Goal: Task Accomplishment & Management: Complete application form

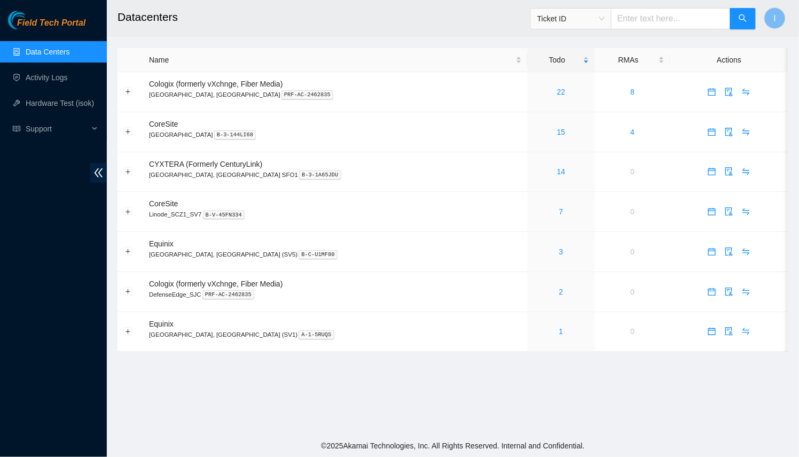
click at [684, 396] on main "Datacenters Ticket ID I Name Todo RMAs Actions Cologix (formerly vXchnge, Fiber…" at bounding box center [453, 217] width 692 height 434
click at [557, 132] on link "15" at bounding box center [561, 132] width 9 height 9
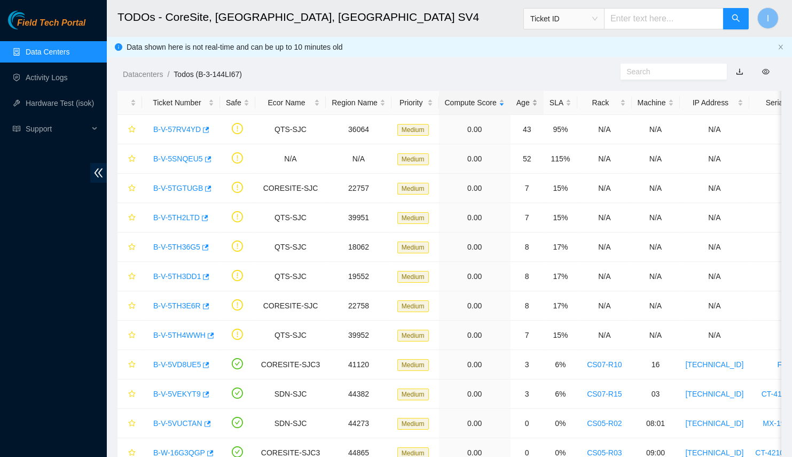
click at [517, 108] on div "Age" at bounding box center [527, 103] width 21 height 12
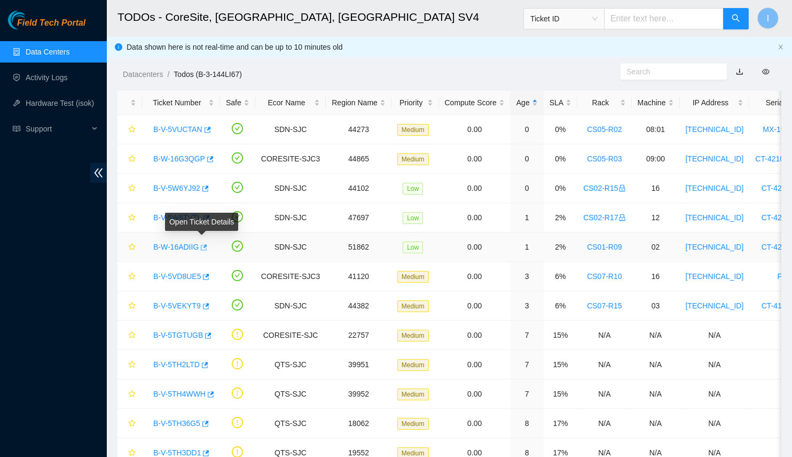
click at [202, 246] on icon "button" at bounding box center [204, 247] width 6 height 6
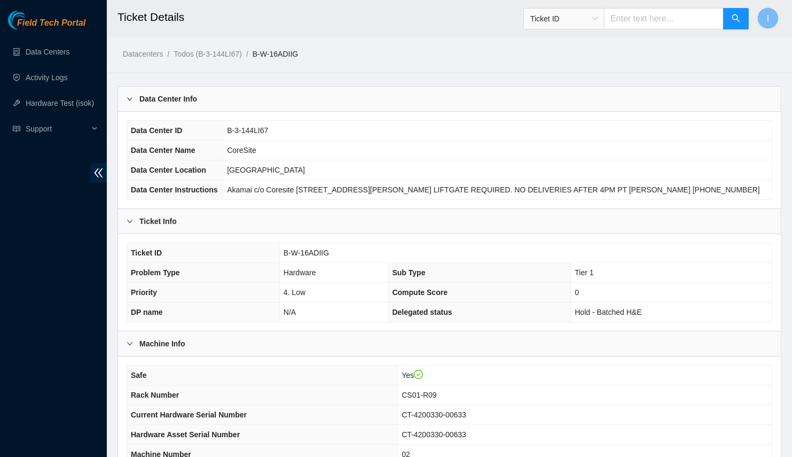
click at [298, 95] on div "Data Center Info" at bounding box center [449, 99] width 663 height 25
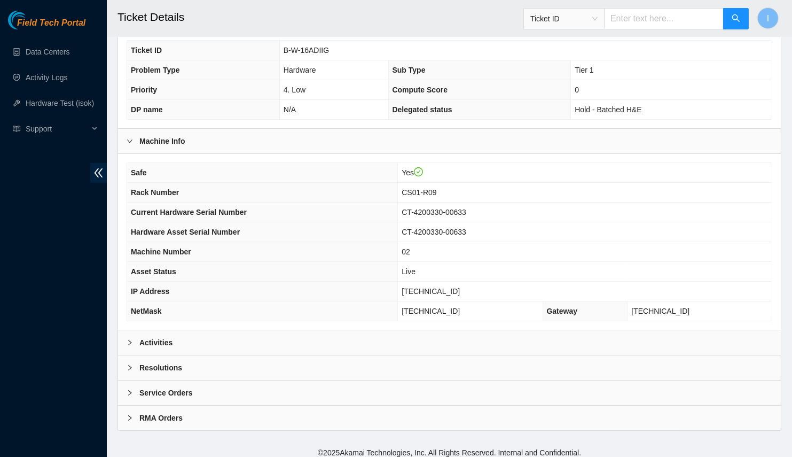
scroll to position [105, 0]
click at [442, 163] on td "Yes" at bounding box center [585, 173] width 374 height 20
drag, startPoint x: 337, startPoint y: 330, endPoint x: 337, endPoint y: 324, distance: 5.4
click at [337, 330] on div "Activities" at bounding box center [449, 342] width 663 height 25
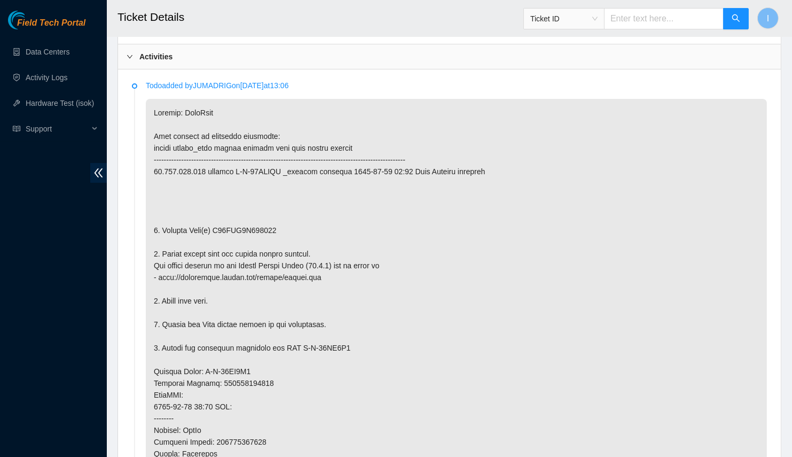
scroll to position [443, 0]
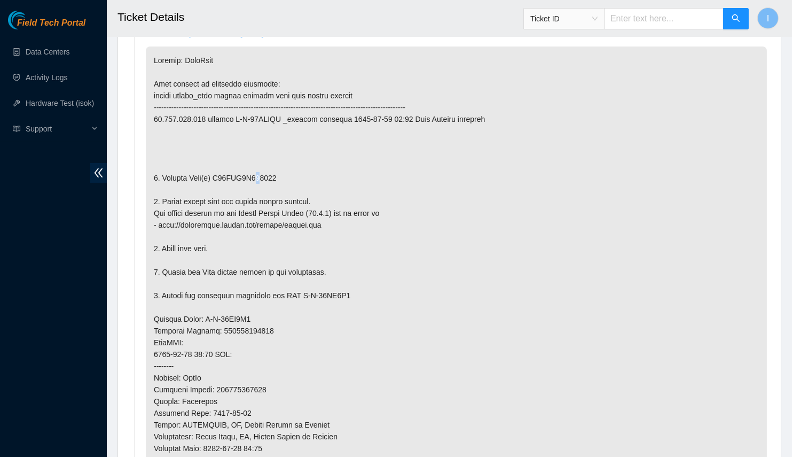
click at [255, 177] on p at bounding box center [456, 330] width 621 height 568
click at [259, 176] on p at bounding box center [456, 330] width 621 height 568
drag, startPoint x: 259, startPoint y: 175, endPoint x: 282, endPoint y: 174, distance: 23.0
click at [282, 174] on p at bounding box center [456, 330] width 621 height 568
click at [279, 173] on p at bounding box center [456, 330] width 621 height 568
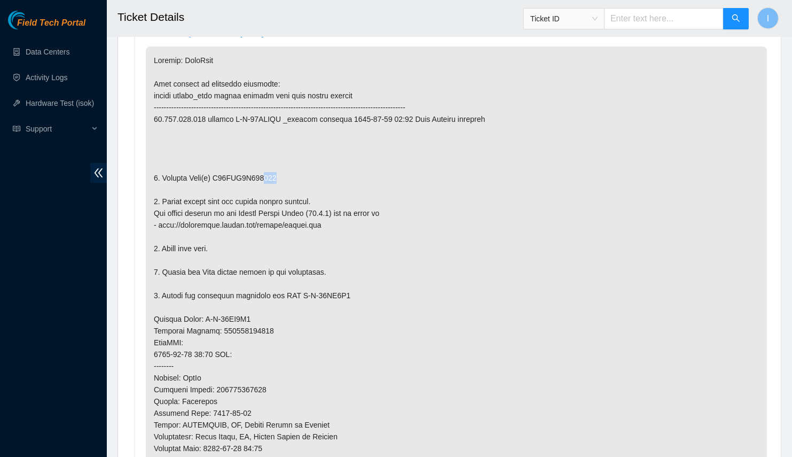
drag, startPoint x: 278, startPoint y: 173, endPoint x: 262, endPoint y: 175, distance: 15.7
click at [262, 175] on p at bounding box center [456, 330] width 621 height 568
click at [248, 170] on p at bounding box center [456, 330] width 621 height 568
copy p "S45PNA0N359546"
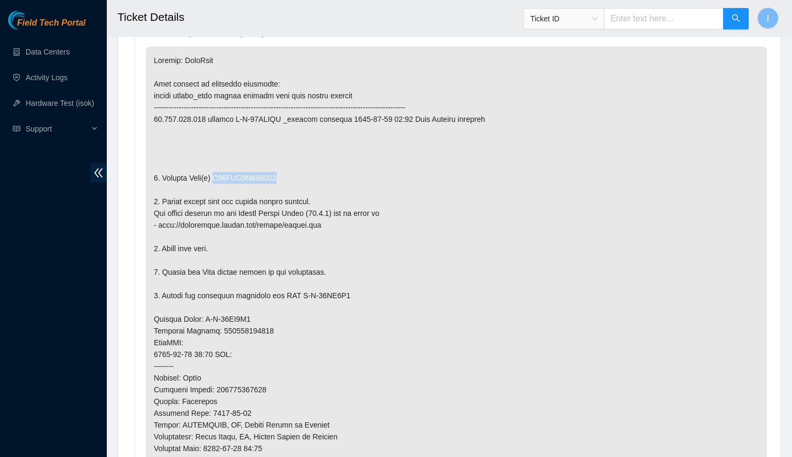
click at [248, 170] on p at bounding box center [456, 330] width 621 height 568
click at [347, 122] on p at bounding box center [456, 330] width 621 height 568
click at [232, 149] on p at bounding box center [456, 330] width 621 height 568
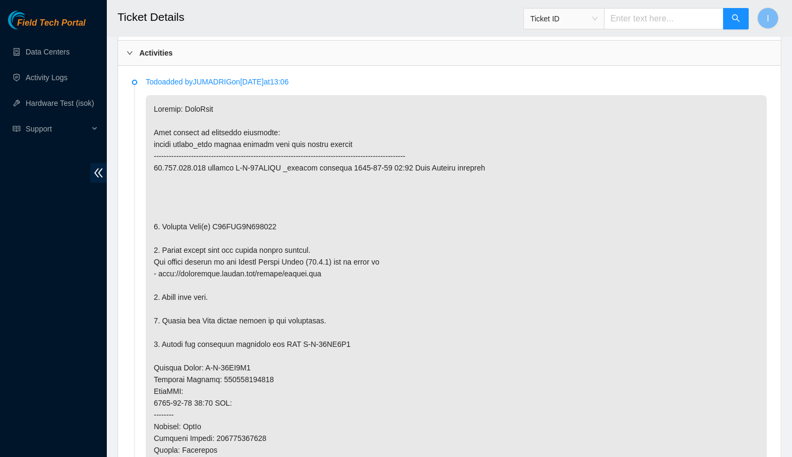
scroll to position [492, 0]
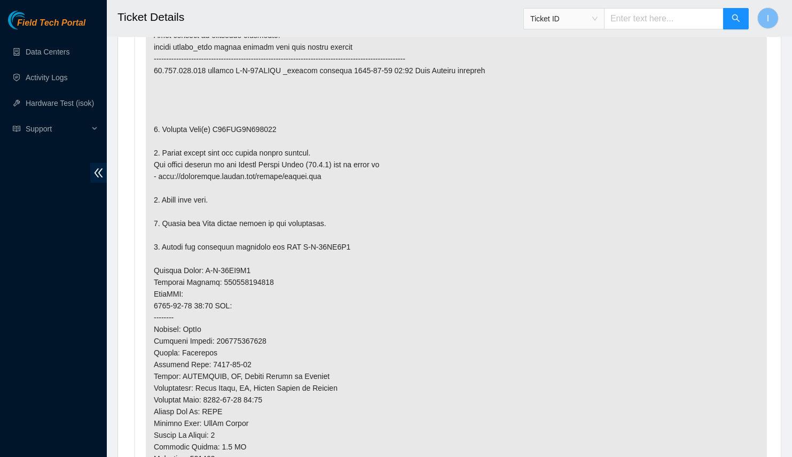
click at [521, 142] on p at bounding box center [456, 282] width 621 height 568
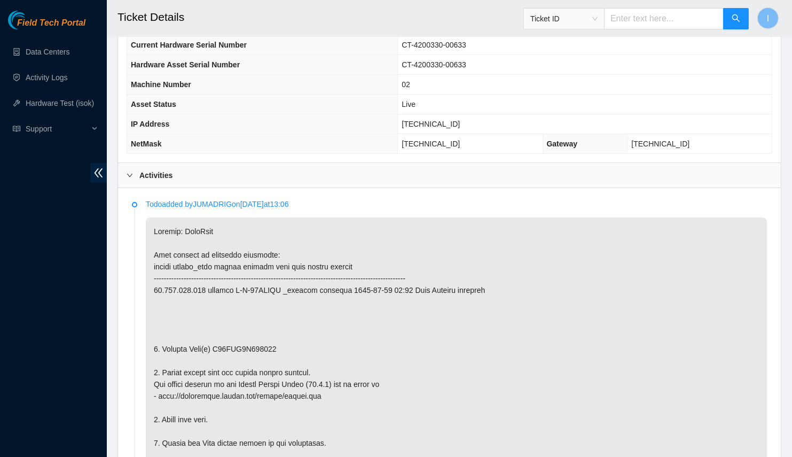
scroll to position [78, 0]
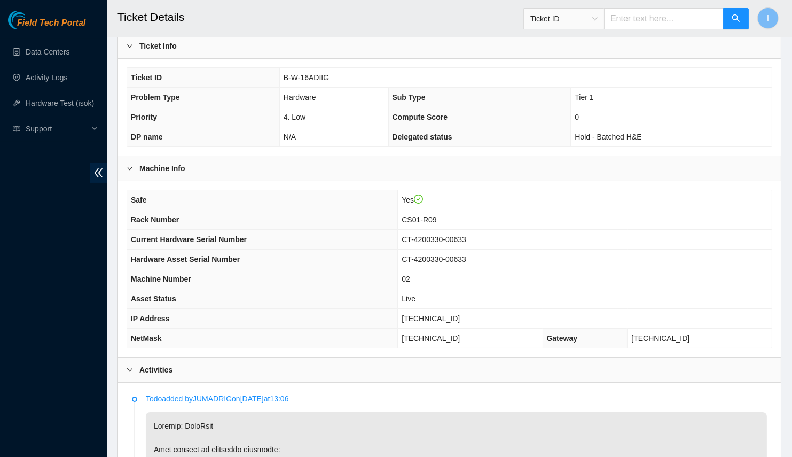
click at [138, 215] on span "Rack Number" at bounding box center [155, 219] width 48 height 9
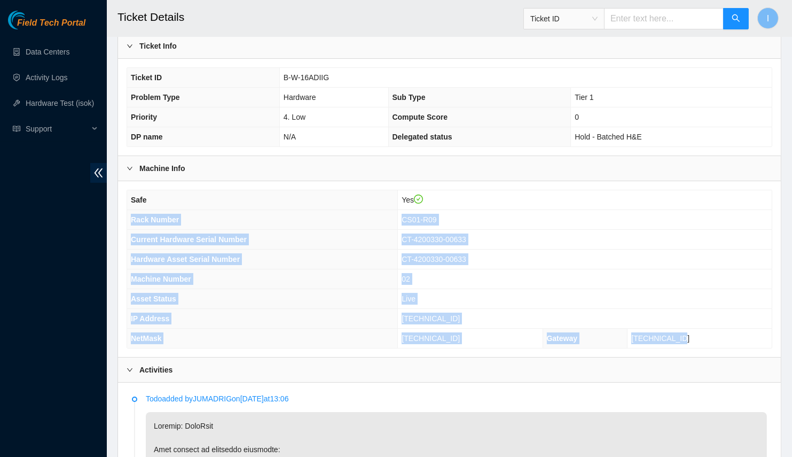
drag, startPoint x: 138, startPoint y: 215, endPoint x: 678, endPoint y: 330, distance: 551.8
click at [678, 330] on tbody "Safe Yes Rack Number CS01-R09 Current Hardware Serial Number CT-4200330-00633 H…" at bounding box center [449, 269] width 645 height 158
copy tbody "Rack Number CS01-R09 Current Hardware Serial Number CT-4200330-00633 Hardware A…"
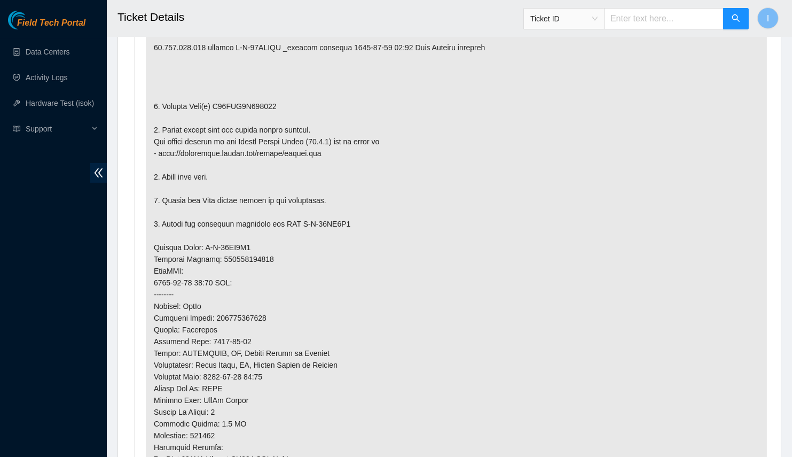
scroll to position [758, 0]
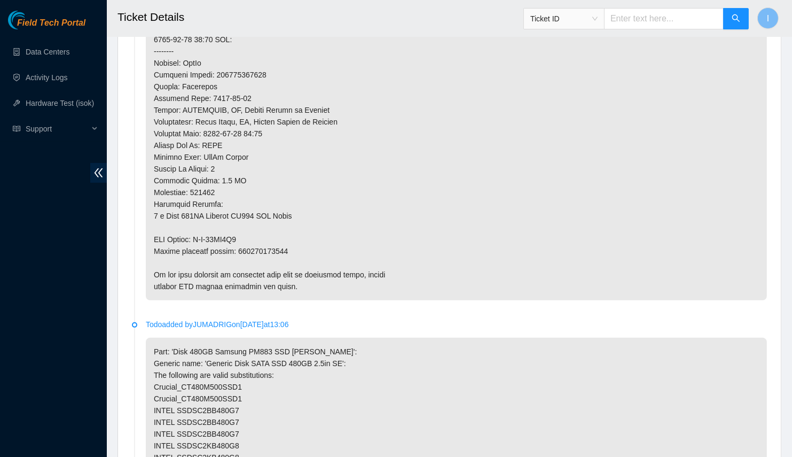
click at [253, 243] on p at bounding box center [456, 16] width 621 height 568
copy p "463470056808"
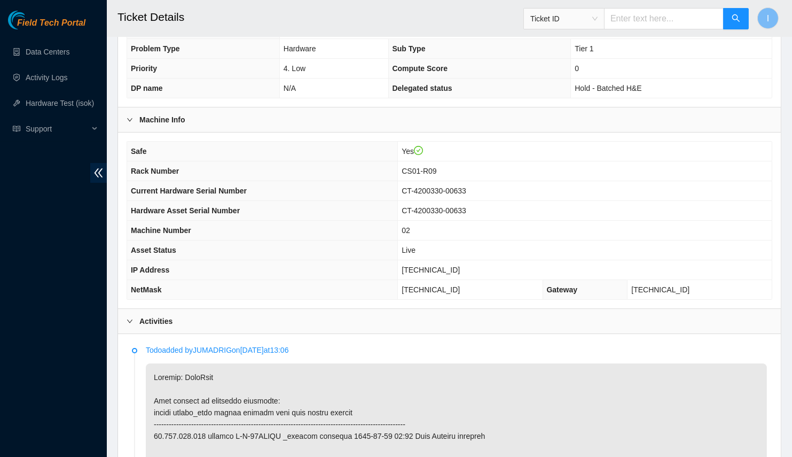
scroll to position [0, 0]
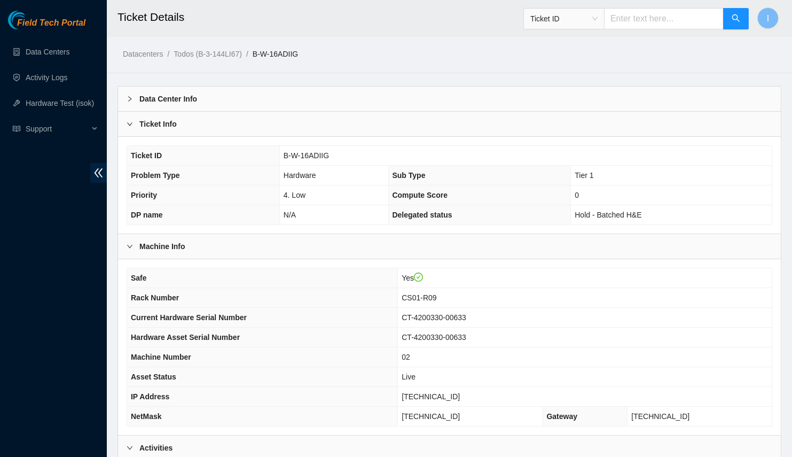
click at [449, 392] on span "[TECHNICAL_ID]" at bounding box center [431, 396] width 58 height 9
copy span "[TECHNICAL_ID]"
click at [444, 395] on span "[TECHNICAL_ID]" at bounding box center [431, 396] width 58 height 9
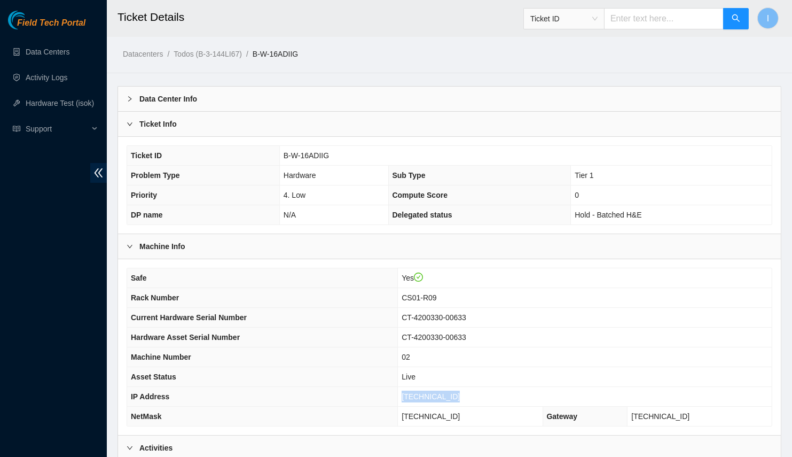
click at [444, 395] on span "[TECHNICAL_ID]" at bounding box center [431, 396] width 58 height 9
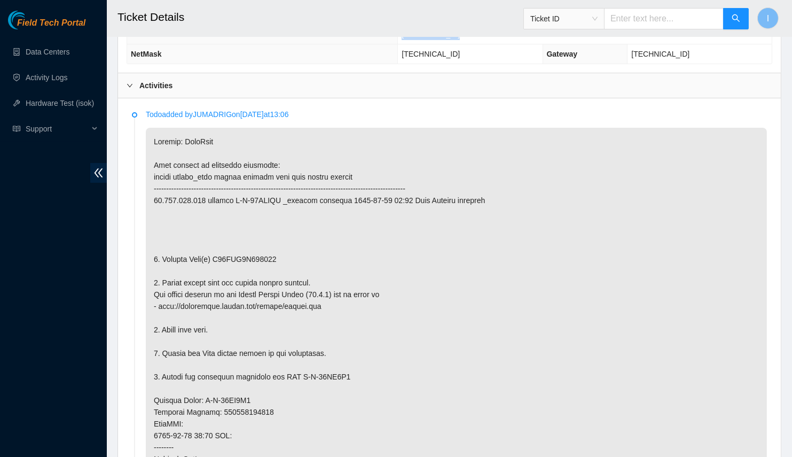
scroll to position [364, 0]
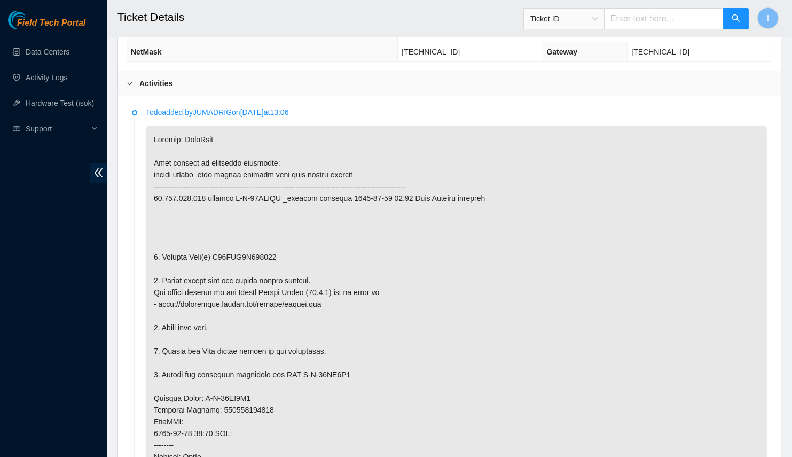
click at [245, 248] on p at bounding box center [456, 410] width 621 height 568
copy p "S45PNA0N359546"
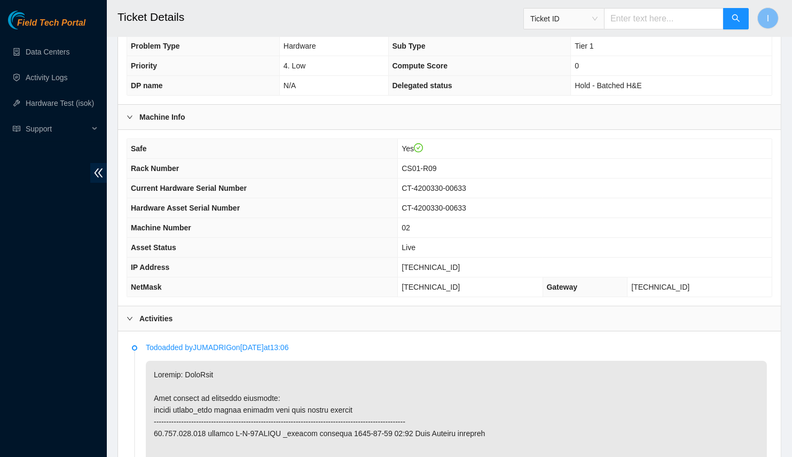
scroll to position [129, 0]
click at [450, 263] on span "[TECHNICAL_ID]" at bounding box center [431, 267] width 58 height 9
copy span "[TECHNICAL_ID]"
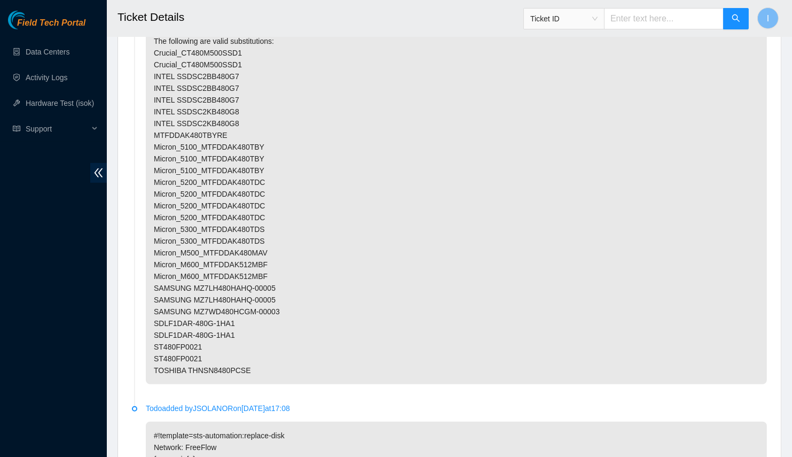
scroll to position [1539, 0]
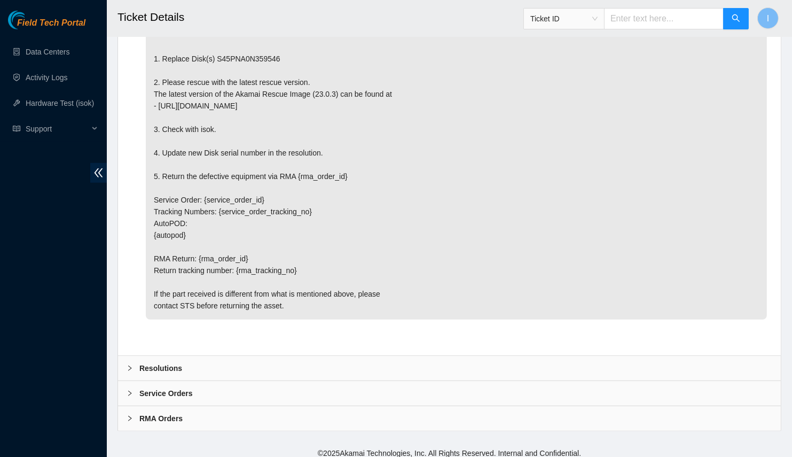
click at [428, 358] on div "Resolutions" at bounding box center [449, 368] width 663 height 25
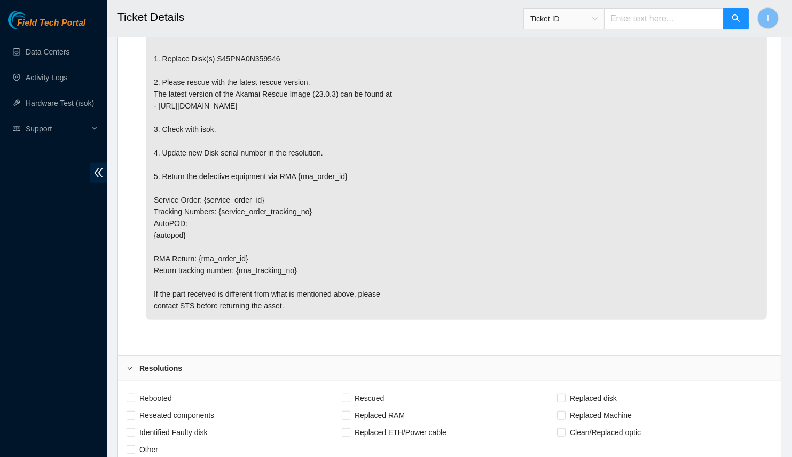
scroll to position [1813, 0]
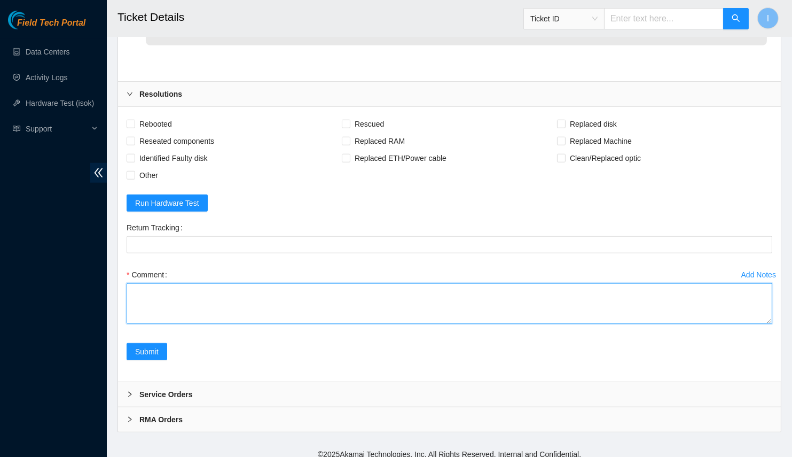
drag, startPoint x: 488, startPoint y: 280, endPoint x: 497, endPoint y: 283, distance: 9.3
click at [488, 283] on textarea "Comment" at bounding box center [450, 303] width 646 height 41
paste textarea "B-W-16ADIIG Spoke with NOCC; safe Powered off server Replaced rear (SSD1) OLD S…"
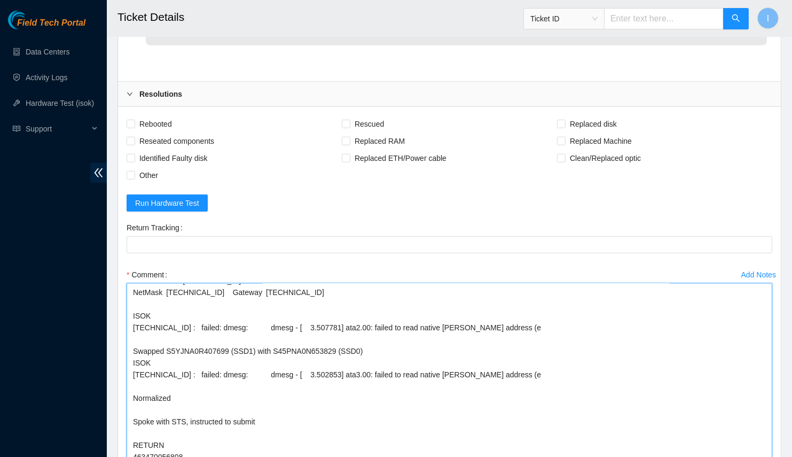
scroll to position [198, 0]
drag, startPoint x: 771, startPoint y: 314, endPoint x: 752, endPoint y: 457, distance: 143.9
click at [752, 456] on textarea "B-W-16ADIIG Spoke with NOCC; safe Powered off server Replaced rear (SSD1) OLD S…" at bounding box center [450, 374] width 646 height 182
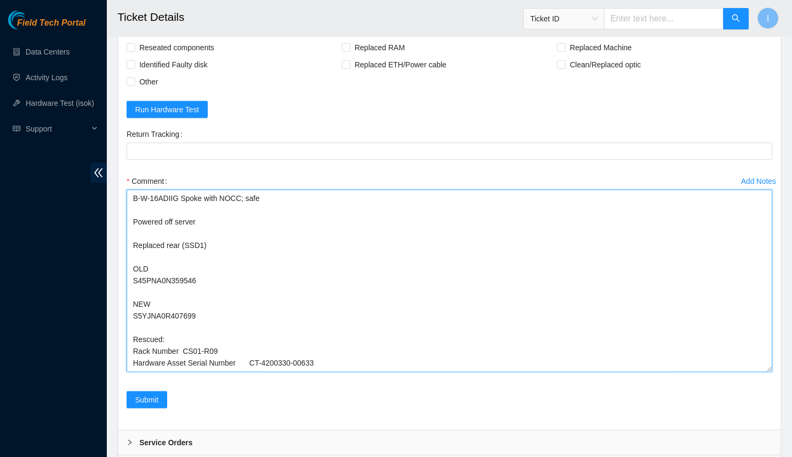
scroll to position [1955, 0]
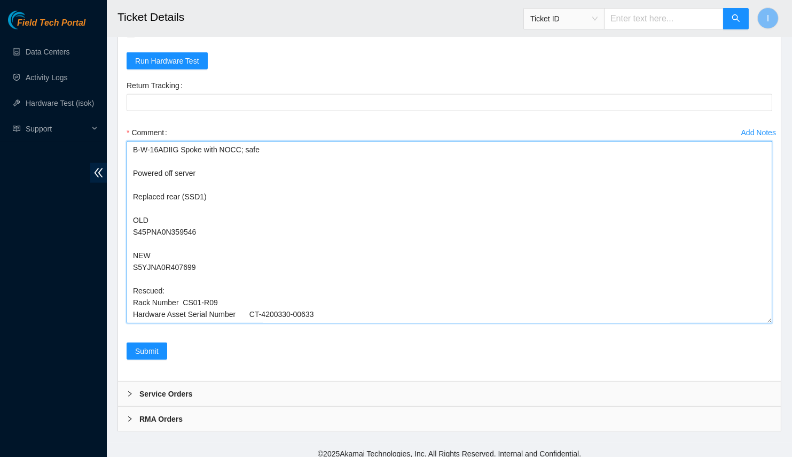
drag, startPoint x: 179, startPoint y: 141, endPoint x: 71, endPoint y: 145, distance: 109.1
click at [179, 190] on textarea "Spoke with NOCC; safe Powered off server Replaced rear (SSD1) OLD S45PNA0N35954…" at bounding box center [450, 232] width 646 height 182
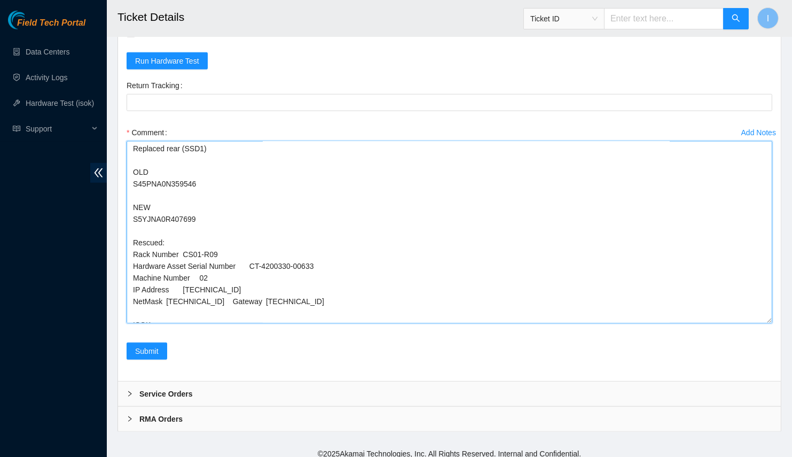
scroll to position [198, 0]
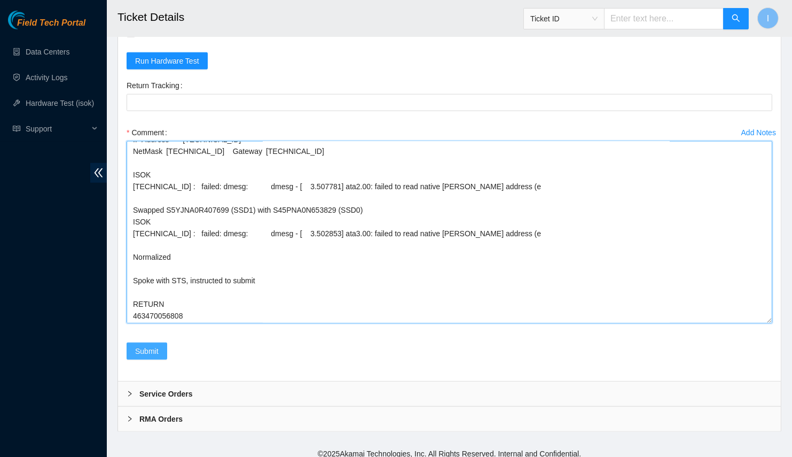
type textarea "Spoke with NOCC; safe Powered off server Replaced rear (SSD1) OLD S45PNA0N35954…"
drag, startPoint x: 149, startPoint y: 343, endPoint x: 116, endPoint y: 317, distance: 41.5
click at [149, 345] on span "Submit" at bounding box center [147, 351] width 24 height 12
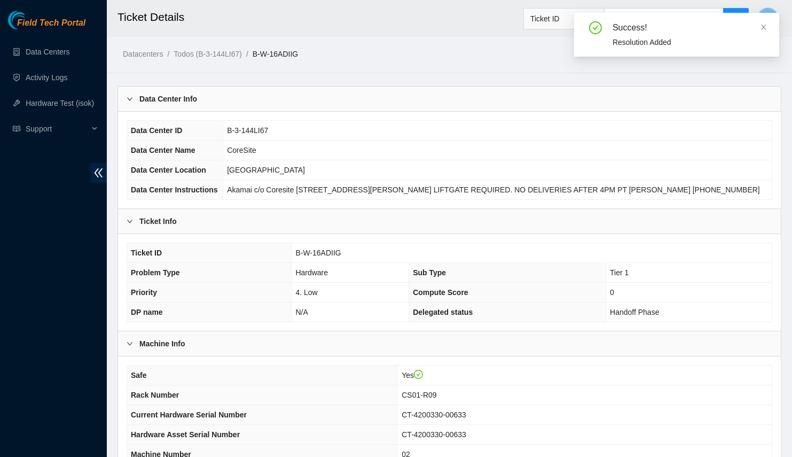
scroll to position [201, 0]
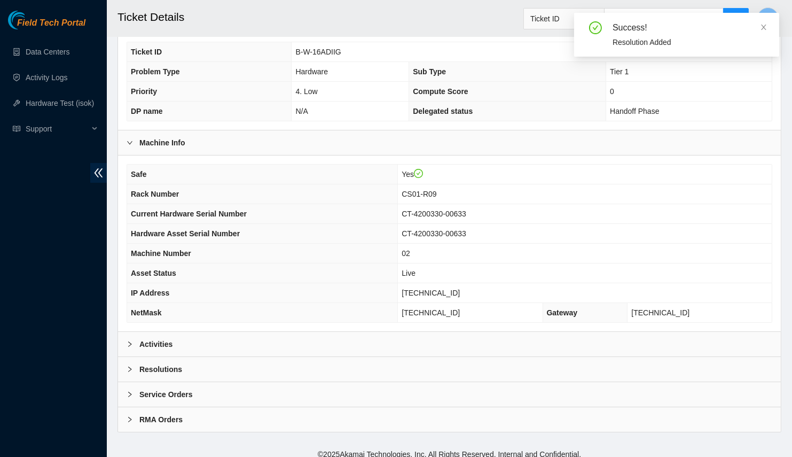
click at [186, 323] on div "Safe Yes Rack Number CS01-R09 Current Hardware Serial Number CT-4200330-00633 H…" at bounding box center [449, 243] width 663 height 176
click at [186, 332] on div "Activities" at bounding box center [449, 344] width 663 height 25
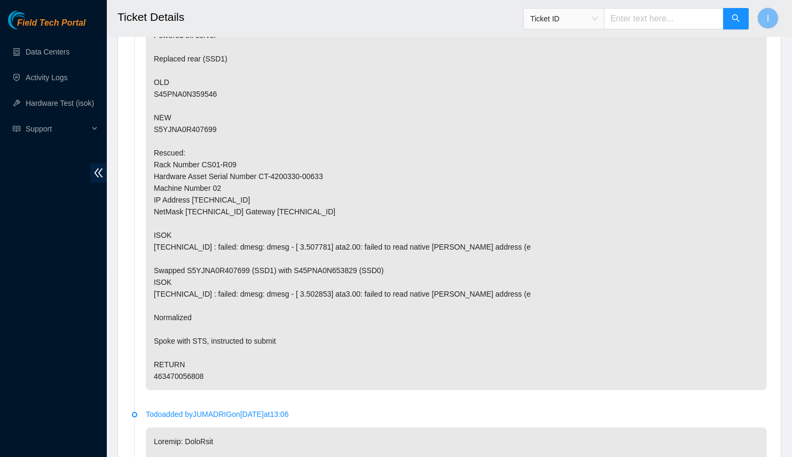
scroll to position [638, 0]
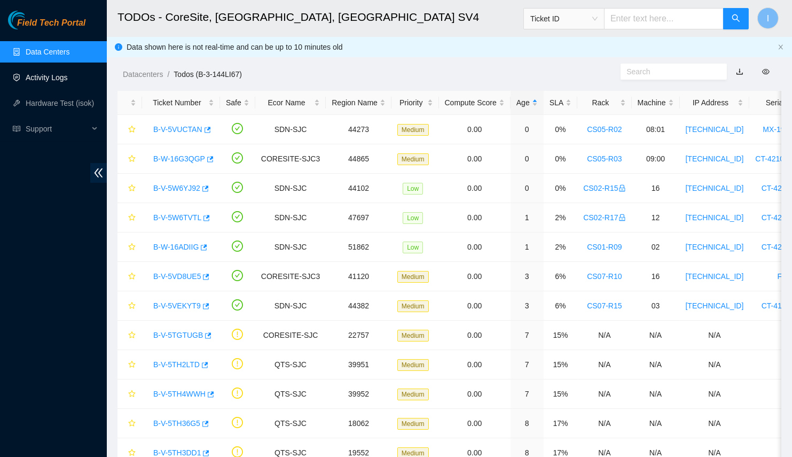
click at [56, 79] on link "Activity Logs" at bounding box center [47, 77] width 42 height 9
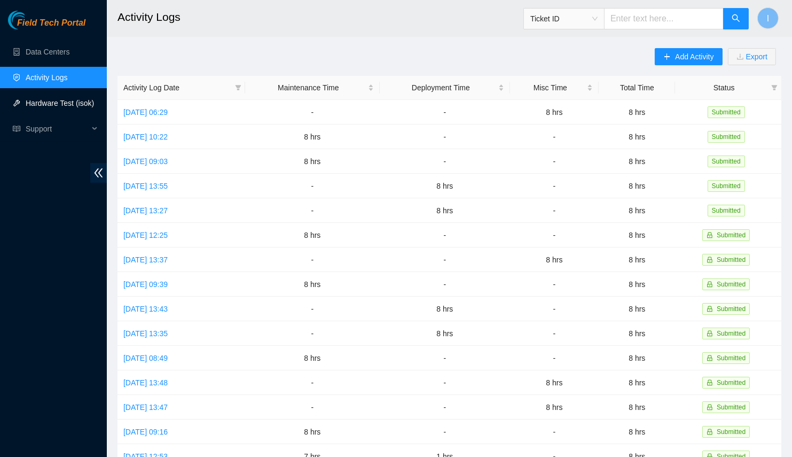
click at [89, 99] on link "Hardware Test (isok)" at bounding box center [60, 103] width 68 height 9
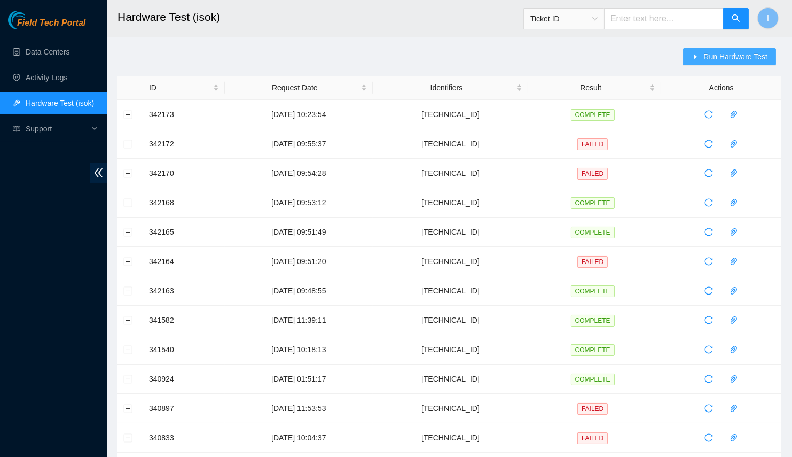
click at [712, 61] on span "Run Hardware Test" at bounding box center [736, 57] width 64 height 12
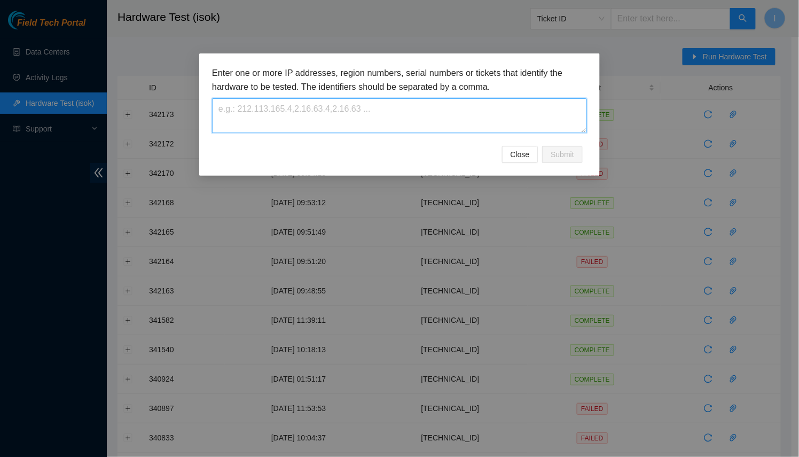
click at [497, 112] on textarea at bounding box center [399, 115] width 375 height 35
paste textarea "[TECHNICAL_ID]"
type textarea "[TECHNICAL_ID]"
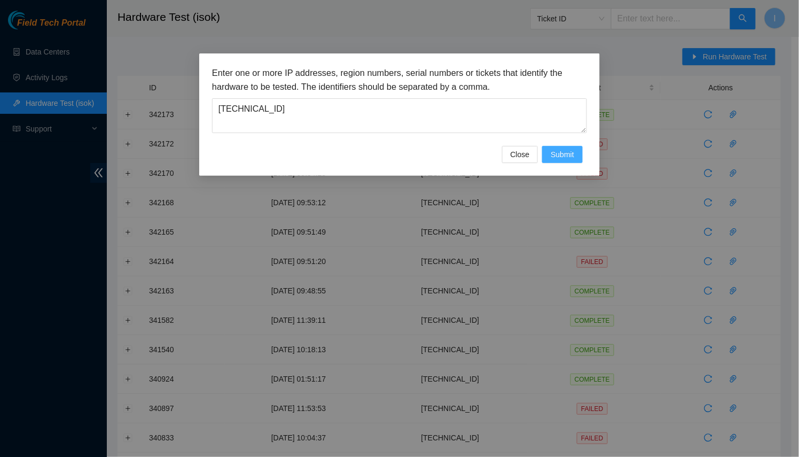
click at [567, 153] on span "Submit" at bounding box center [563, 155] width 24 height 12
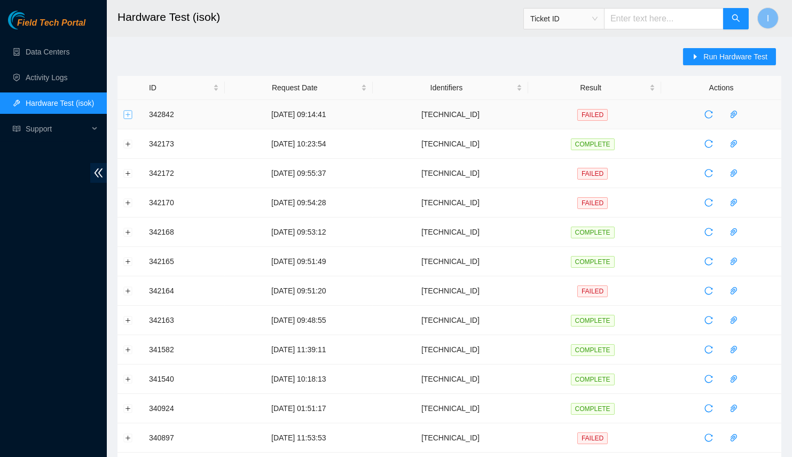
click at [130, 115] on button "Expand row" at bounding box center [128, 114] width 9 height 9
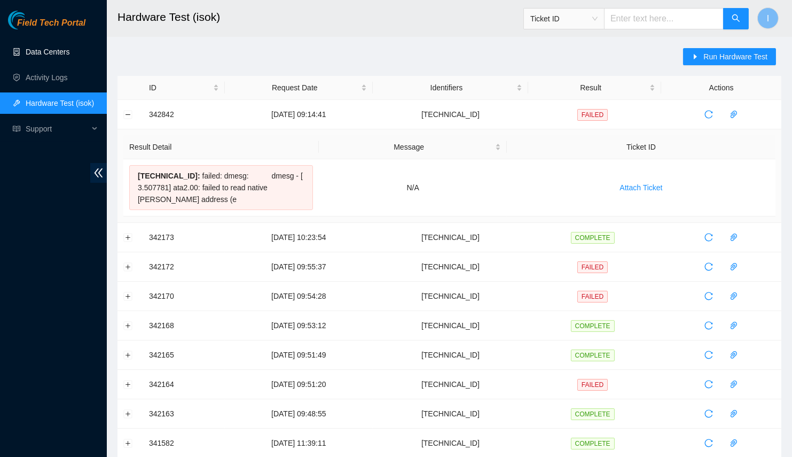
click at [37, 55] on link "Data Centers" at bounding box center [48, 52] width 44 height 9
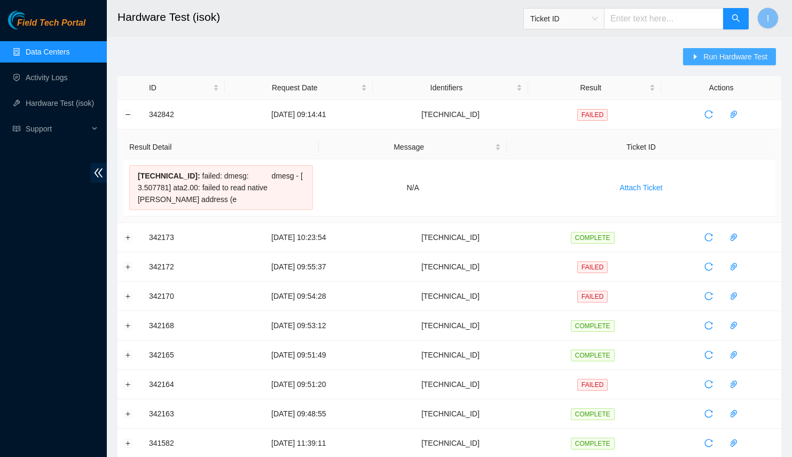
click at [707, 56] on span "Run Hardware Test" at bounding box center [736, 57] width 64 height 12
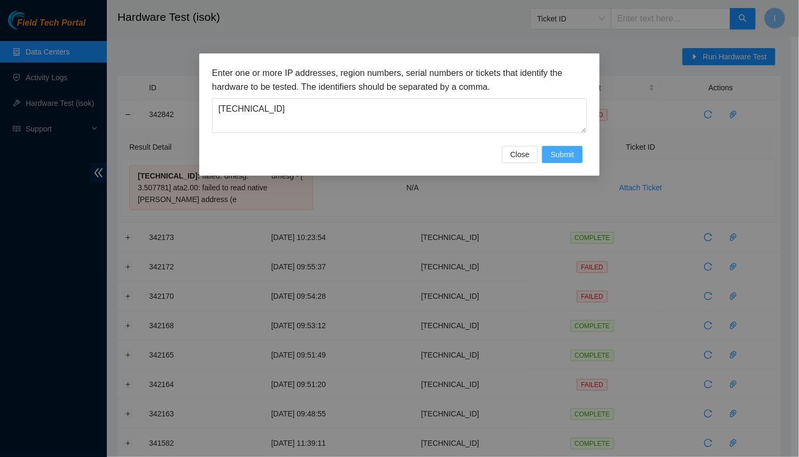
click at [555, 160] on button "Submit" at bounding box center [562, 154] width 41 height 17
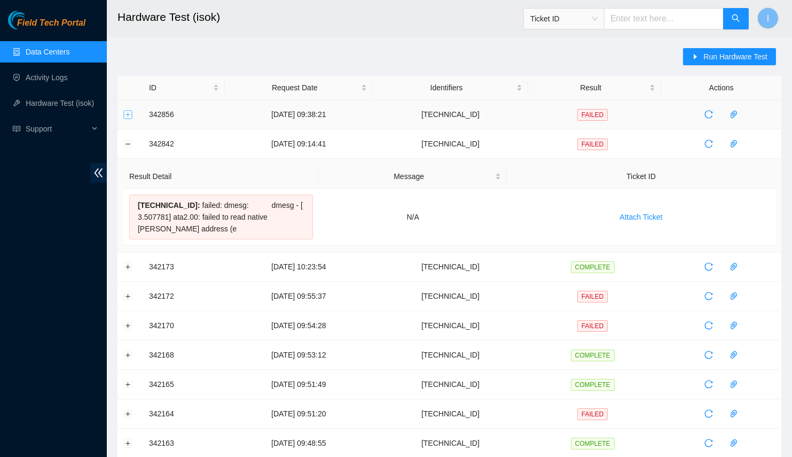
click at [128, 113] on button "Expand row" at bounding box center [128, 114] width 9 height 9
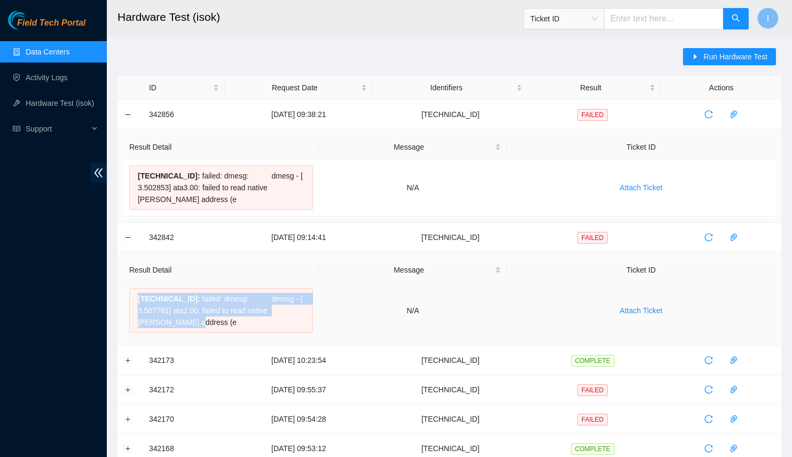
drag, startPoint x: 176, startPoint y: 321, endPoint x: 137, endPoint y: 297, distance: 45.8
click at [137, 297] on div "23.201.105.101 : failed: dmesg: dmesg - [ 3.507781] ata2.00: failed to read nat…" at bounding box center [221, 310] width 184 height 45
copy div "23.201.105.101 : failed: dmesg: dmesg - [ 3.507781] ata2.00: failed to read nat…"
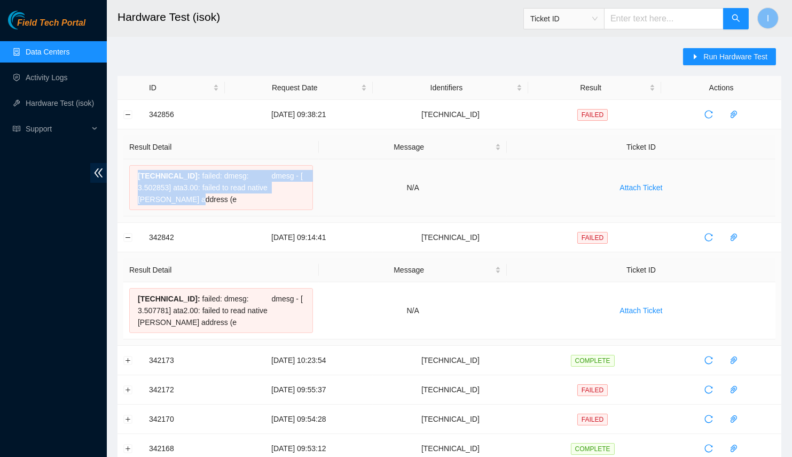
drag, startPoint x: 177, startPoint y: 198, endPoint x: 131, endPoint y: 176, distance: 51.1
click at [131, 176] on div "23.201.105.101 : failed: dmesg: dmesg - [ 3.502853] ata3.00: failed to read nat…" at bounding box center [221, 187] width 184 height 45
copy div "23.201.105.101 : failed: dmesg: dmesg - [ 3.502853] ata3.00: failed to read nat…"
click at [162, 173] on span "23.201.105.101 :" at bounding box center [169, 175] width 63 height 9
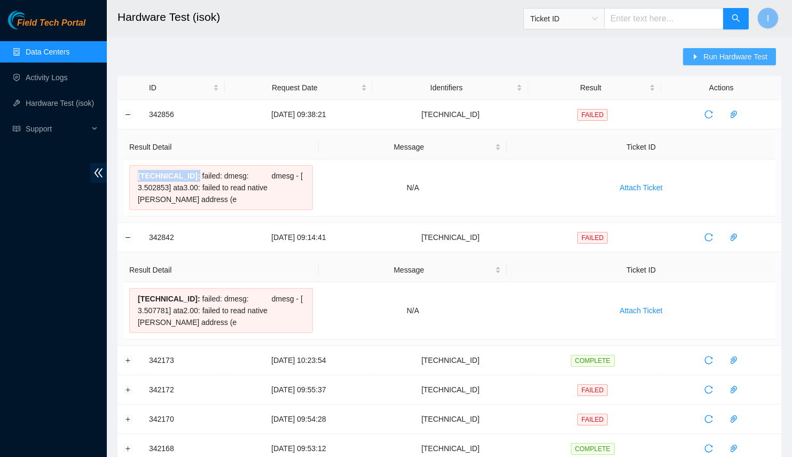
click at [713, 64] on button "Run Hardware Test" at bounding box center [729, 56] width 93 height 17
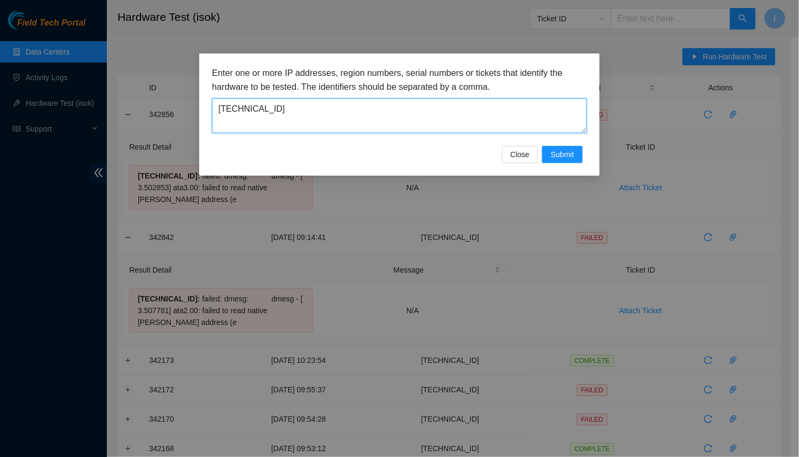
click at [336, 111] on textarea "23.201.105.101" at bounding box center [399, 115] width 375 height 35
click at [574, 158] on span "Submit" at bounding box center [563, 155] width 24 height 12
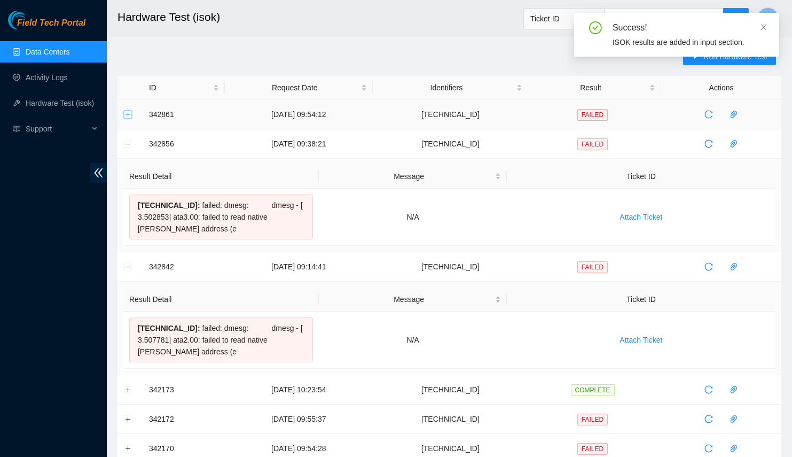
click at [130, 113] on button "Expand row" at bounding box center [128, 114] width 9 height 9
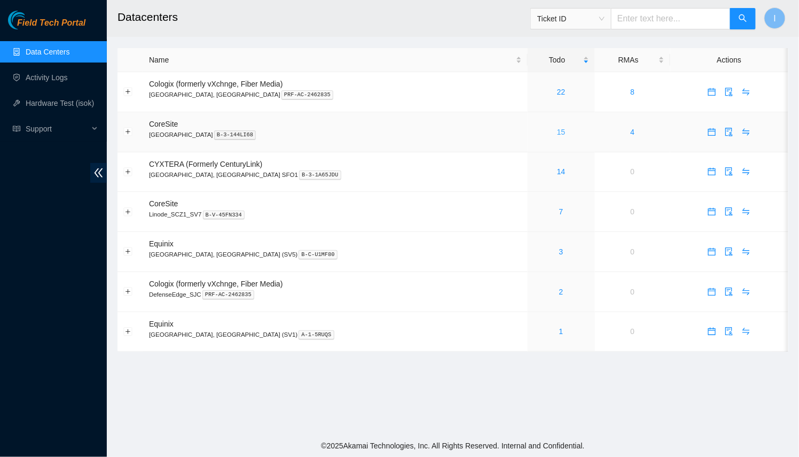
click at [557, 130] on link "15" at bounding box center [561, 132] width 9 height 9
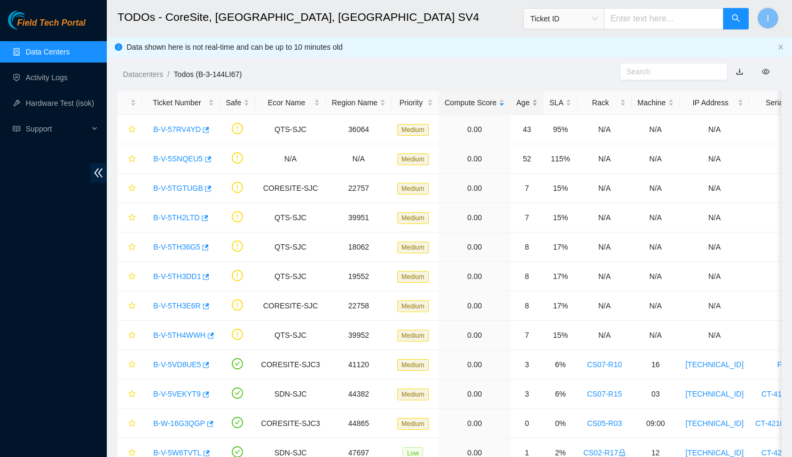
click at [517, 108] on div "Age" at bounding box center [527, 103] width 21 height 12
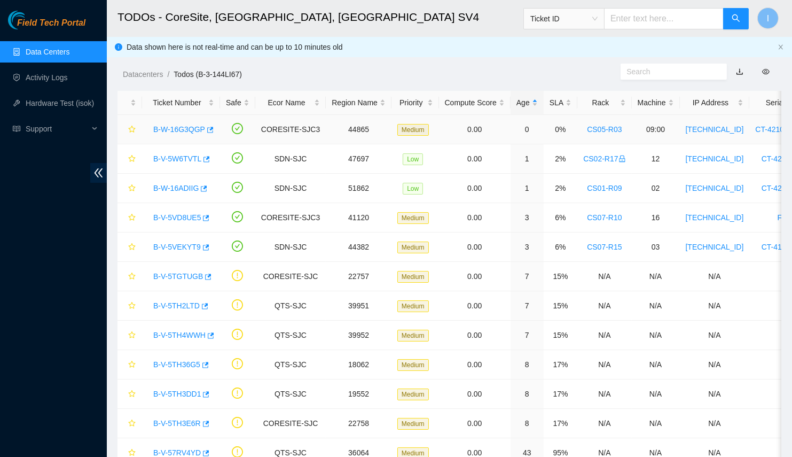
click at [161, 131] on link "B-W-16G3QGP" at bounding box center [179, 129] width 52 height 9
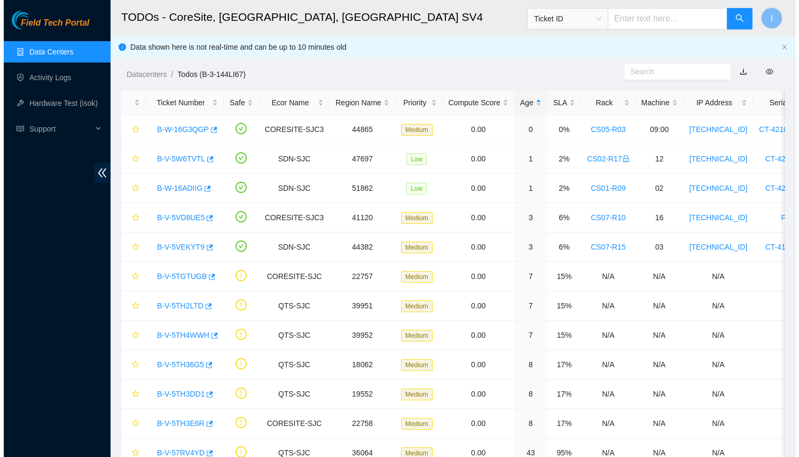
scroll to position [92, 0]
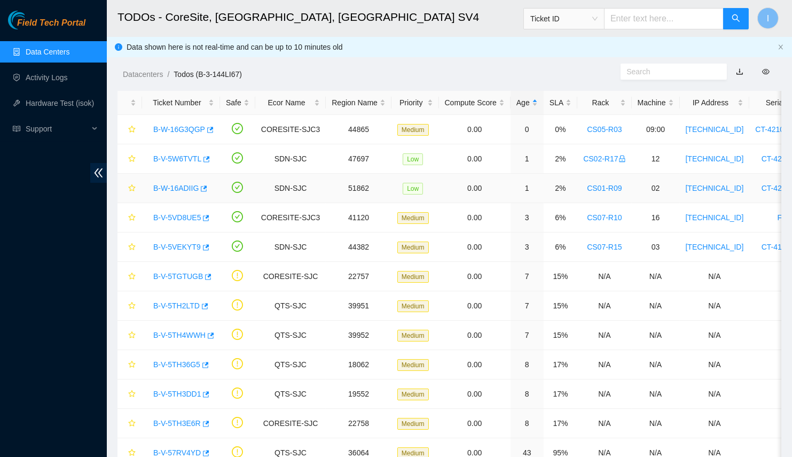
click at [175, 184] on link "B-W-16ADIIG" at bounding box center [175, 188] width 45 height 9
click at [174, 218] on link "B-V-5VD8UE5" at bounding box center [177, 217] width 48 height 9
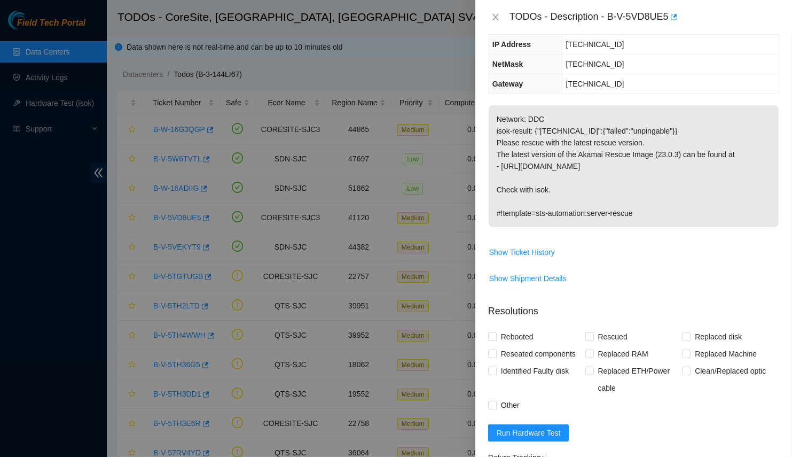
scroll to position [68, 0]
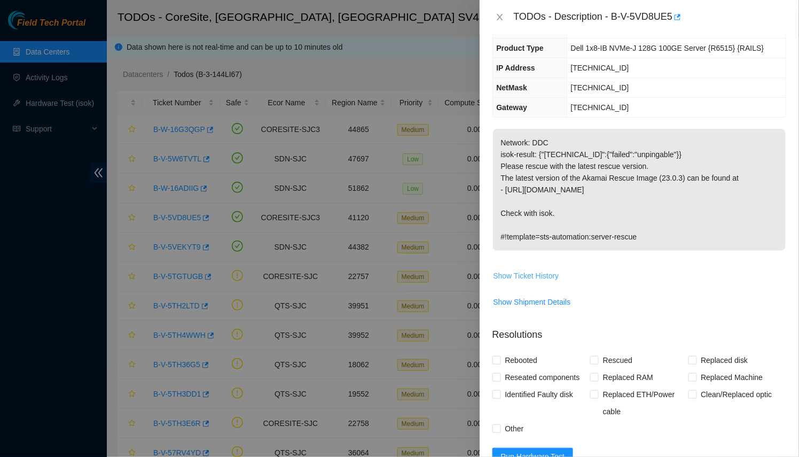
click at [547, 273] on span "Show Ticket History" at bounding box center [527, 276] width 66 height 12
click at [255, 249] on div at bounding box center [399, 228] width 799 height 457
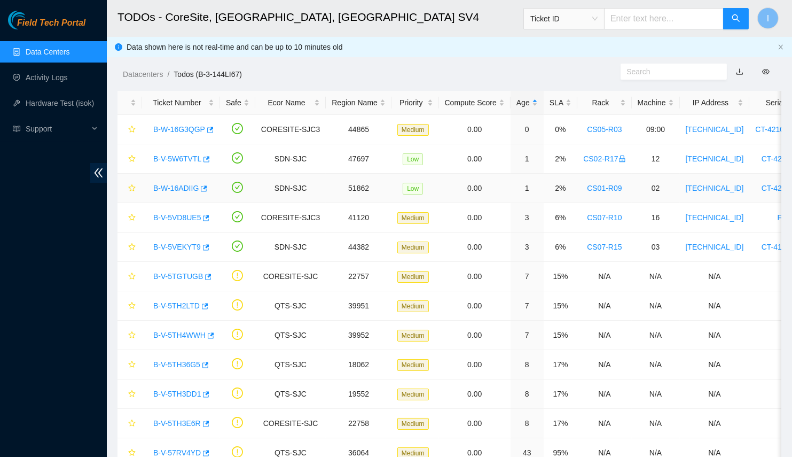
scroll to position [92, 0]
drag, startPoint x: 149, startPoint y: 224, endPoint x: 201, endPoint y: 216, distance: 52.4
click at [201, 216] on div "B-V-5VD8UE5" at bounding box center [181, 217] width 66 height 17
copy tr "B-V-5VD8UE5"
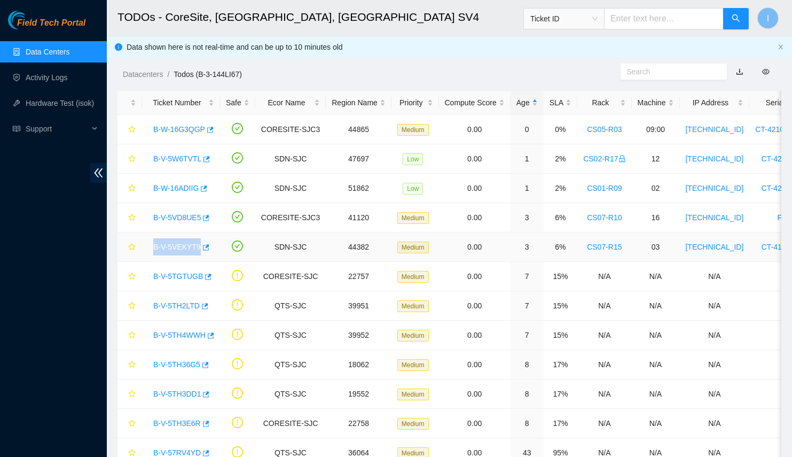
drag, startPoint x: 151, startPoint y: 248, endPoint x: 196, endPoint y: 249, distance: 44.9
click at [196, 249] on div "B-V-5VEKYT9" at bounding box center [181, 246] width 66 height 17
copy link "B-V-5VEKYT9"
drag, startPoint x: 148, startPoint y: 126, endPoint x: 201, endPoint y: 137, distance: 54.1
click at [201, 137] on div "B-W-16G3QGP" at bounding box center [181, 129] width 66 height 17
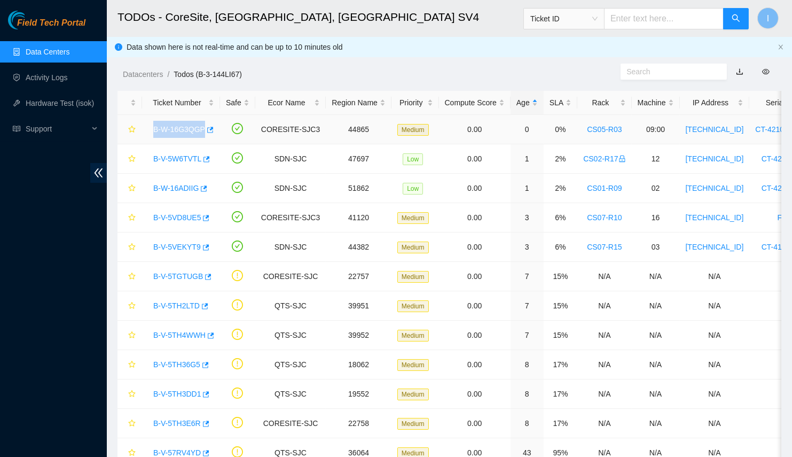
copy link "B-W-16G3QGP"
drag, startPoint x: 152, startPoint y: 157, endPoint x: 202, endPoint y: 166, distance: 51.1
click at [202, 166] on div "B-V-5W6TVTL" at bounding box center [181, 158] width 66 height 17
copy link "B-V-5W6TVTL"
click at [202, 160] on icon "button" at bounding box center [205, 158] width 7 height 7
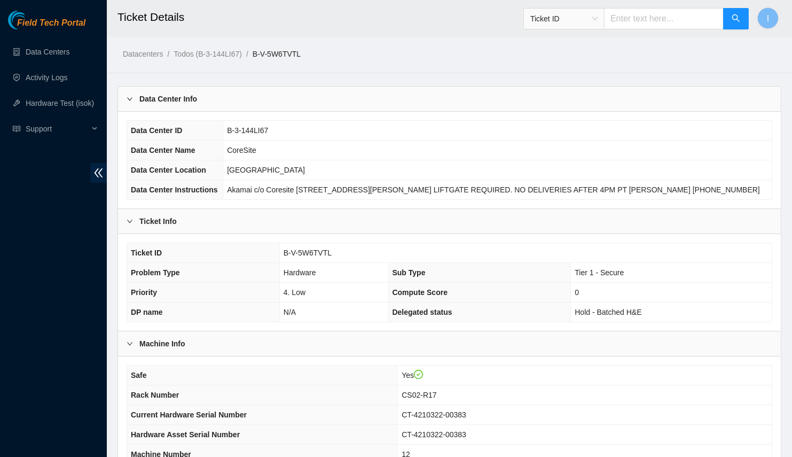
click at [314, 107] on div "Data Center Info" at bounding box center [449, 99] width 663 height 25
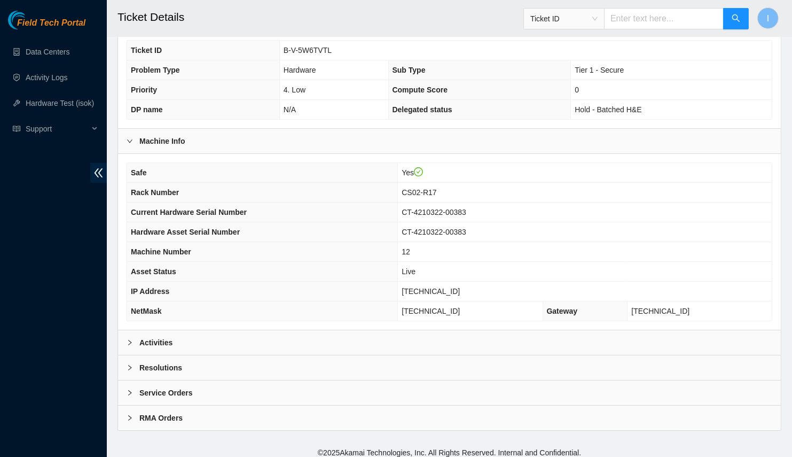
click at [266, 343] on div "Activities" at bounding box center [449, 342] width 663 height 25
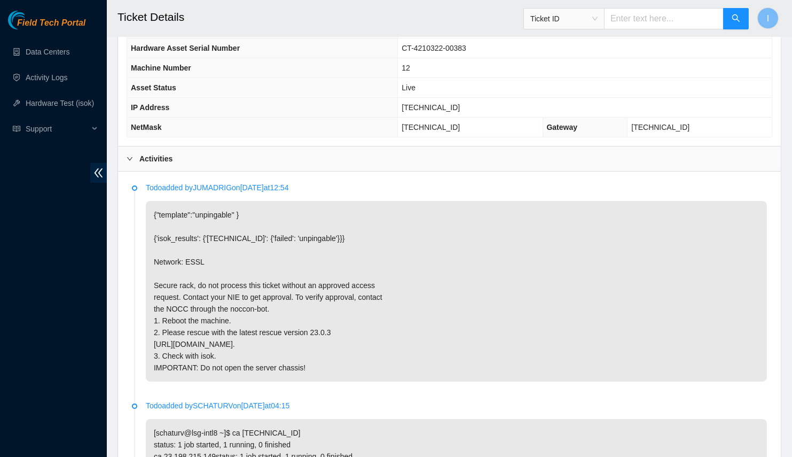
scroll to position [310, 0]
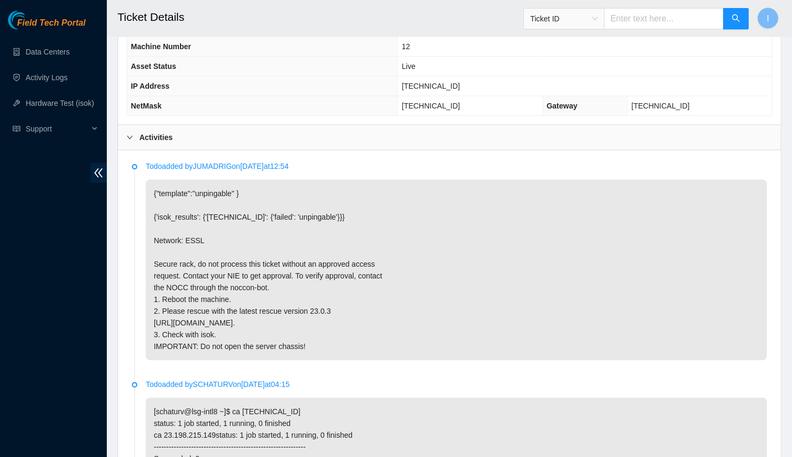
click at [253, 225] on p "{"template":"unpingable" } {'isok_results': {'23.62.45.143': {'failed': 'unping…" at bounding box center [456, 269] width 621 height 181
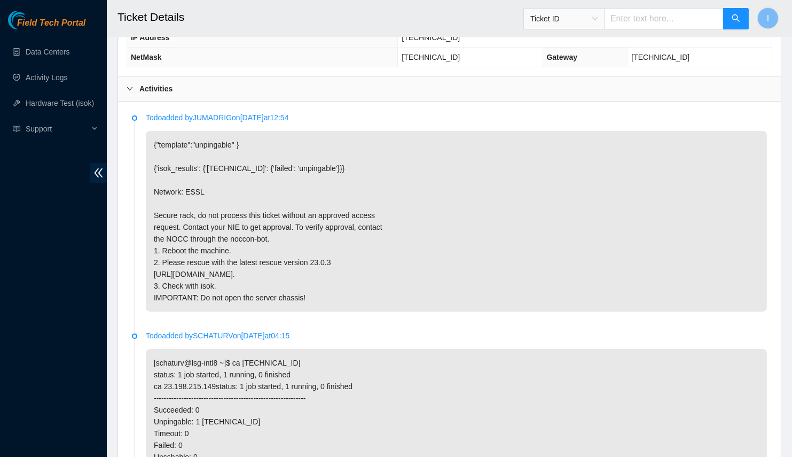
click at [428, 259] on p "{"template":"unpingable" } {'isok_results': {'23.62.45.143': {'failed': 'unping…" at bounding box center [456, 221] width 621 height 181
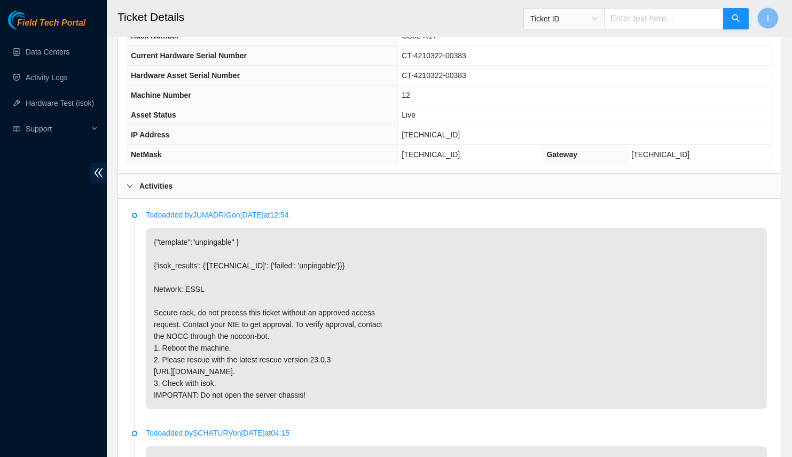
scroll to position [213, 0]
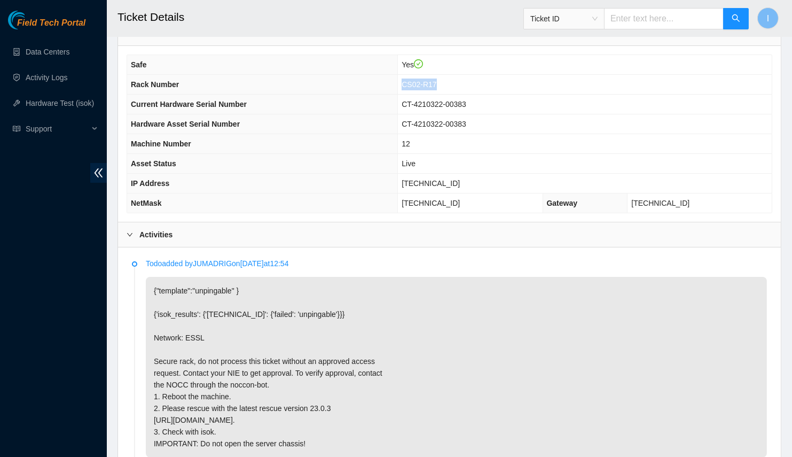
drag, startPoint x: 424, startPoint y: 79, endPoint x: 481, endPoint y: 82, distance: 57.3
click at [481, 82] on td "CS02-R17" at bounding box center [585, 85] width 374 height 20
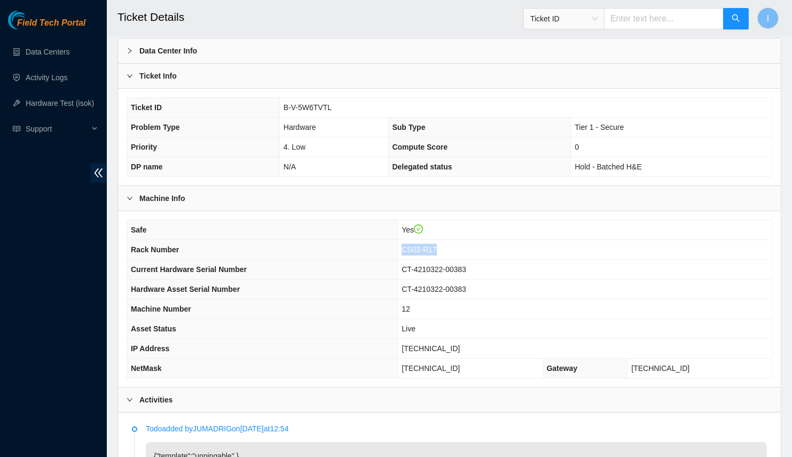
scroll to position [97, 0]
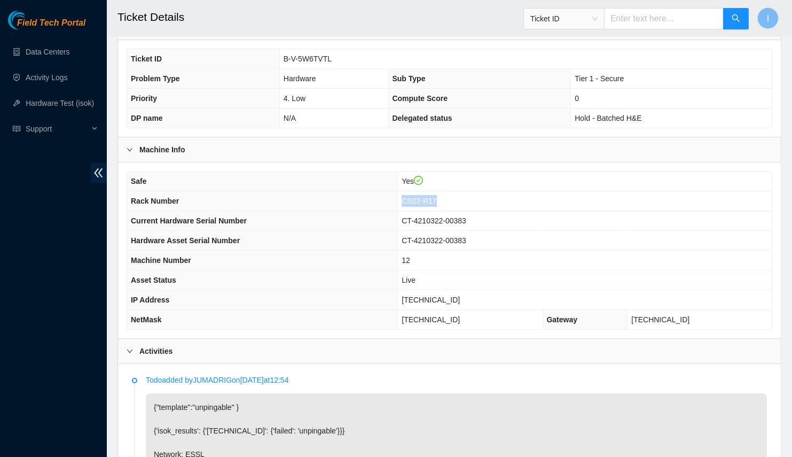
copy span "CS02-R17"
click at [446, 239] on span "CT-4210322-00383" at bounding box center [434, 240] width 65 height 9
drag, startPoint x: 446, startPoint y: 239, endPoint x: 489, endPoint y: 242, distance: 43.4
click at [489, 242] on td "CT-4210322-00383" at bounding box center [585, 241] width 374 height 20
click at [466, 236] on span "CT-4210322-00383" at bounding box center [434, 240] width 65 height 9
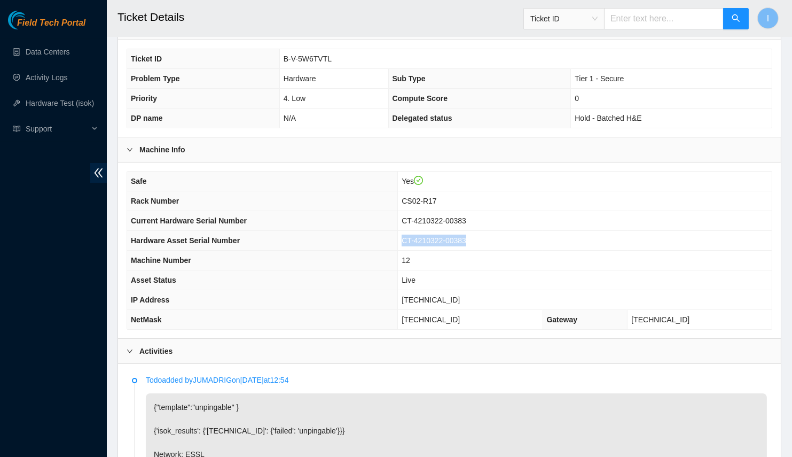
drag, startPoint x: 474, startPoint y: 233, endPoint x: 426, endPoint y: 238, distance: 48.3
click at [426, 238] on span "CT-4210322-00383" at bounding box center [434, 240] width 65 height 9
drag, startPoint x: 473, startPoint y: 302, endPoint x: 424, endPoint y: 296, distance: 49.4
click at [424, 296] on td "23.62.45.143" at bounding box center [585, 300] width 374 height 20
copy span "23.62.45.143"
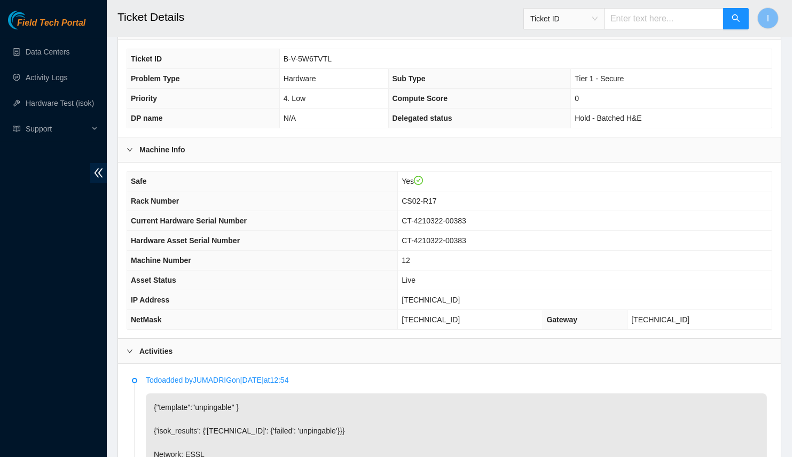
click at [398, 296] on th "IP Address" at bounding box center [262, 300] width 271 height 20
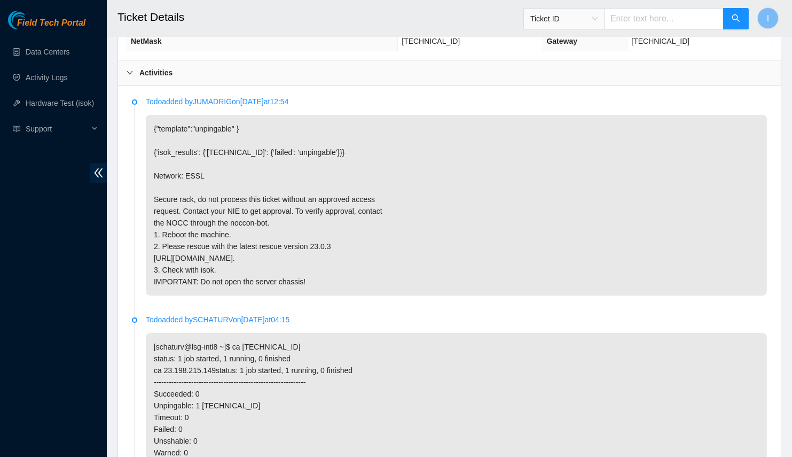
drag, startPoint x: 385, startPoint y: 277, endPoint x: 378, endPoint y: 274, distance: 7.6
drag, startPoint x: 378, startPoint y: 274, endPoint x: 303, endPoint y: 267, distance: 75.1
click at [303, 267] on p "{"template":"unpingable" } {'isok_results': {'23.62.45.143': {'failed': 'unping…" at bounding box center [456, 205] width 621 height 181
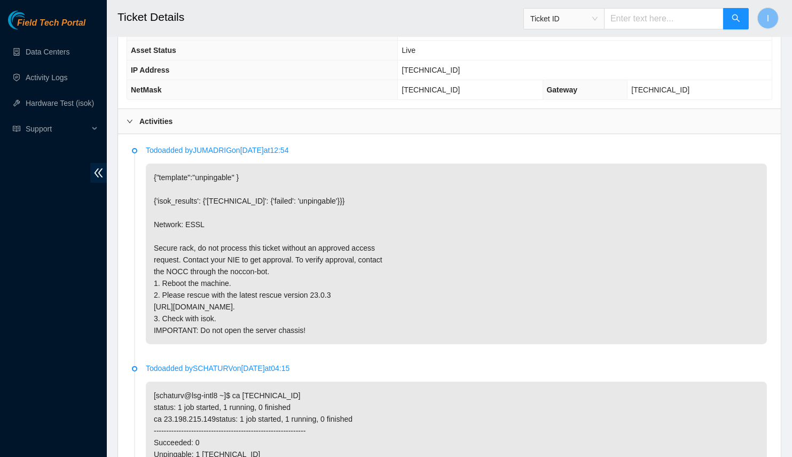
scroll to position [229, 0]
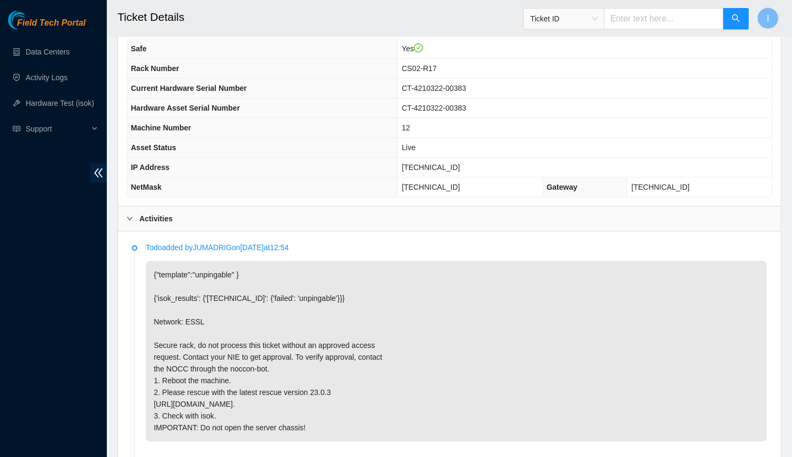
click at [436, 163] on span "23.62.45.143" at bounding box center [431, 167] width 58 height 9
copy span "23.62.45.143"
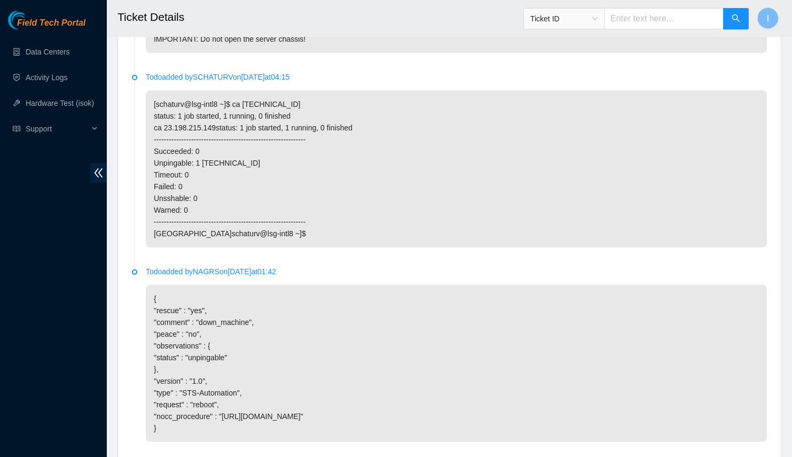
scroll to position [763, 0]
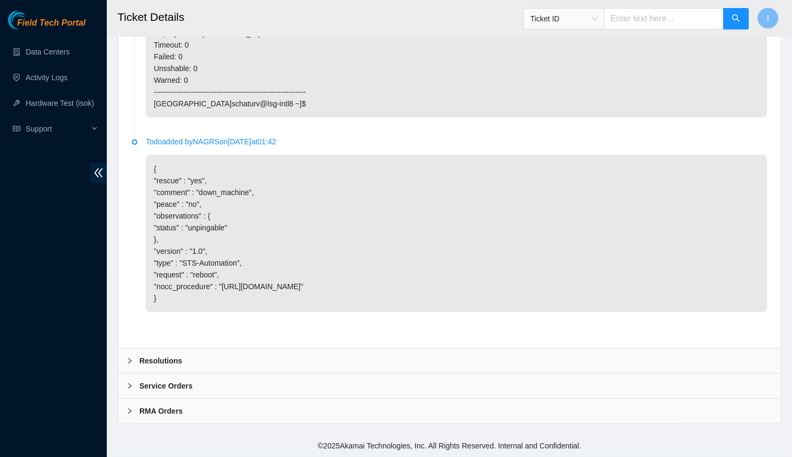
click at [205, 366] on div "Resolutions" at bounding box center [449, 360] width 663 height 25
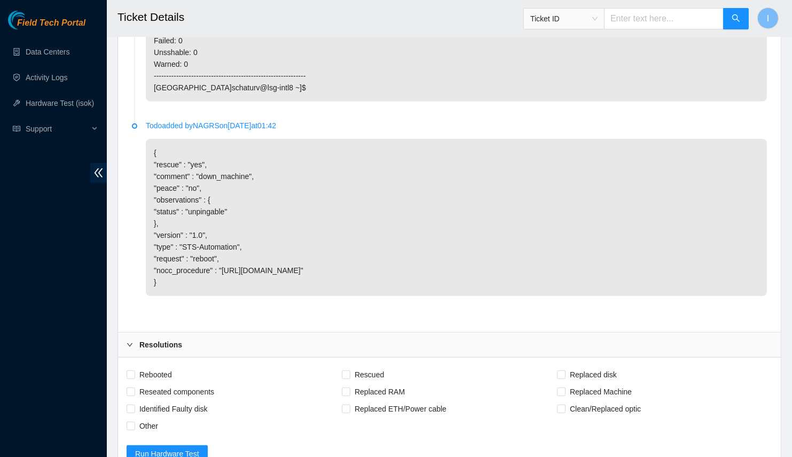
scroll to position [958, 0]
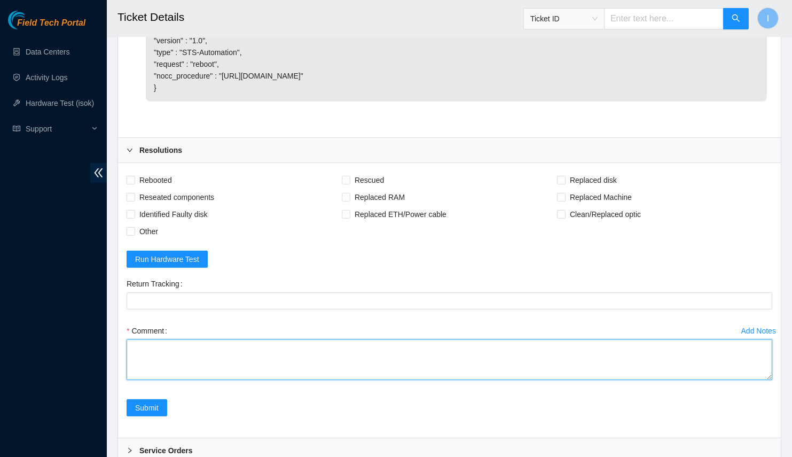
click at [236, 365] on textarea "Comment" at bounding box center [450, 359] width 646 height 41
drag, startPoint x: 770, startPoint y: 390, endPoint x: 769, endPoint y: 457, distance: 66.8
click at [769, 380] on textarea "Comment" at bounding box center [450, 359] width 646 height 41
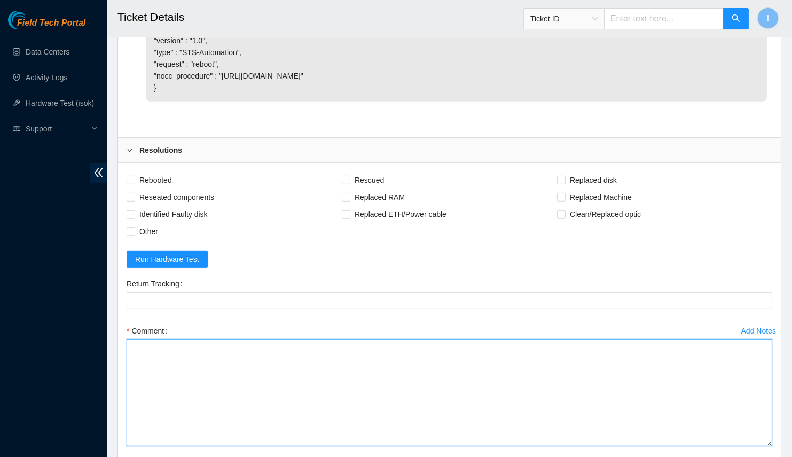
scroll to position [1105, 0]
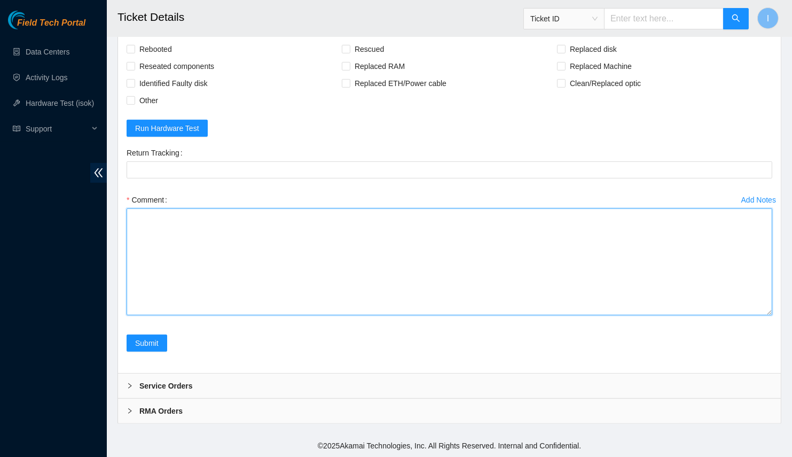
click at [362, 225] on textarea "Comment" at bounding box center [450, 261] width 646 height 107
click at [362, 225] on textarea "Spoke with NOCC; safe Connected to console; no output, server unresponsive Powe…" at bounding box center [450, 261] width 646 height 107
click at [208, 282] on textarea "Spoke with NOCC; safe Connected to console; no output, server unresponsive Powe…" at bounding box center [450, 261] width 646 height 107
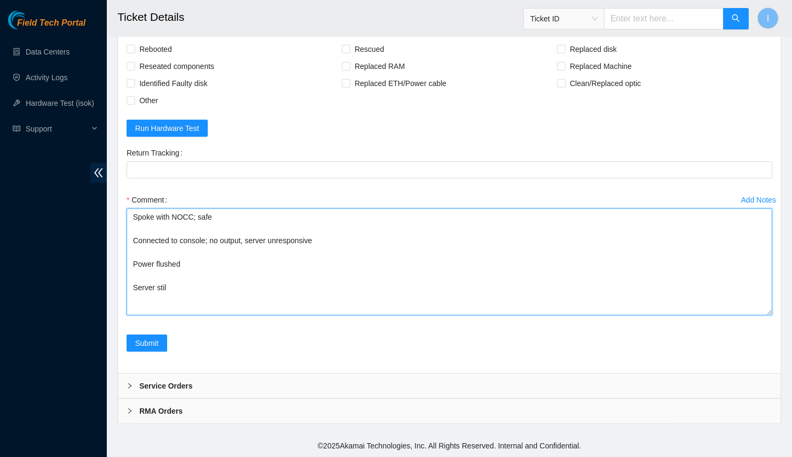
click at [190, 256] on textarea "Spoke with NOCC; safe Connected to console; no output, server unresponsive Powe…" at bounding box center [450, 261] width 646 height 107
click at [190, 266] on textarea "Spoke with NOCC; safe Connected to console; no output, server unresponsive Powe…" at bounding box center [450, 261] width 646 height 107
click at [194, 291] on textarea "Spoke with NOCC; safe Connected to console; no output, server unresponsive Powe…" at bounding box center [450, 261] width 646 height 107
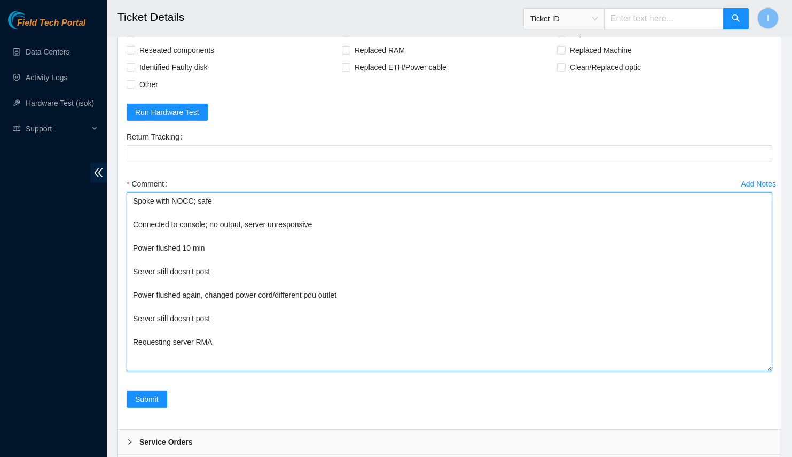
scroll to position [0, 0]
drag, startPoint x: 768, startPoint y: 311, endPoint x: 780, endPoint y: 457, distance: 146.4
click at [780, 429] on div "Rebooted Rescued Replaced disk Reseated components Replaced RAM Replaced Machin…" at bounding box center [449, 222] width 663 height 413
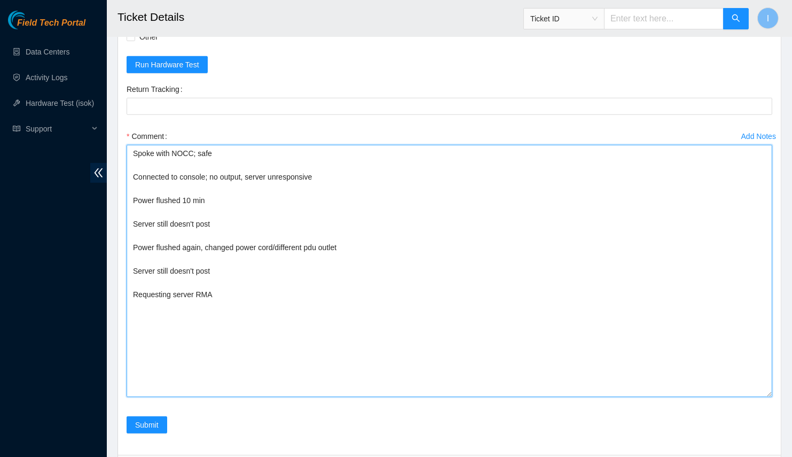
scroll to position [1250, 0]
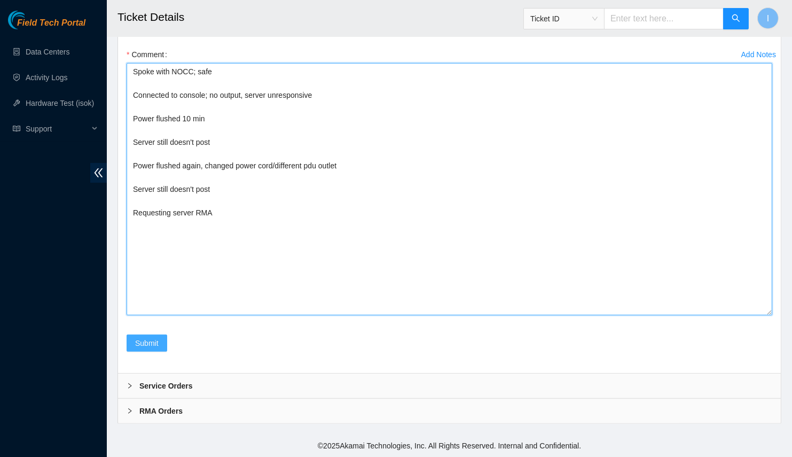
type textarea "Spoke with NOCC; safe Connected to console; no output, server unresponsive Powe…"
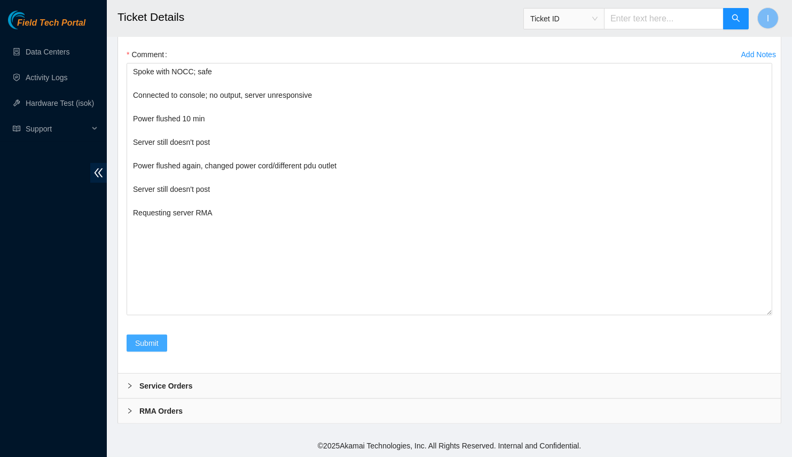
click at [135, 345] on span "Submit" at bounding box center [147, 343] width 24 height 12
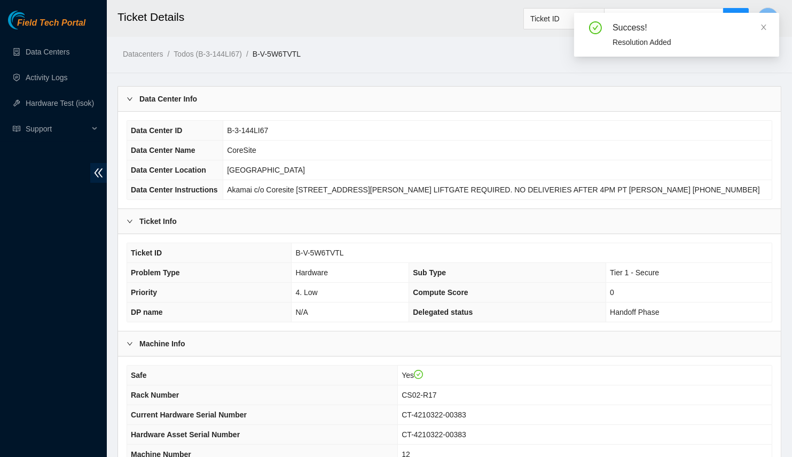
scroll to position [201, 0]
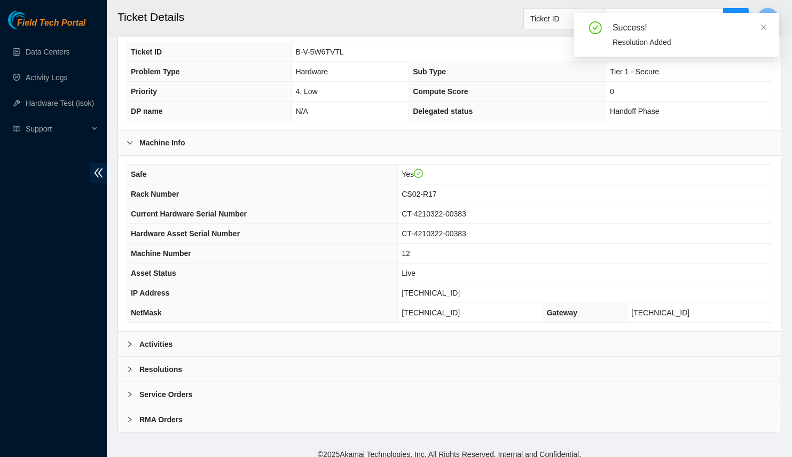
click at [184, 310] on th "NetMask" at bounding box center [262, 313] width 271 height 20
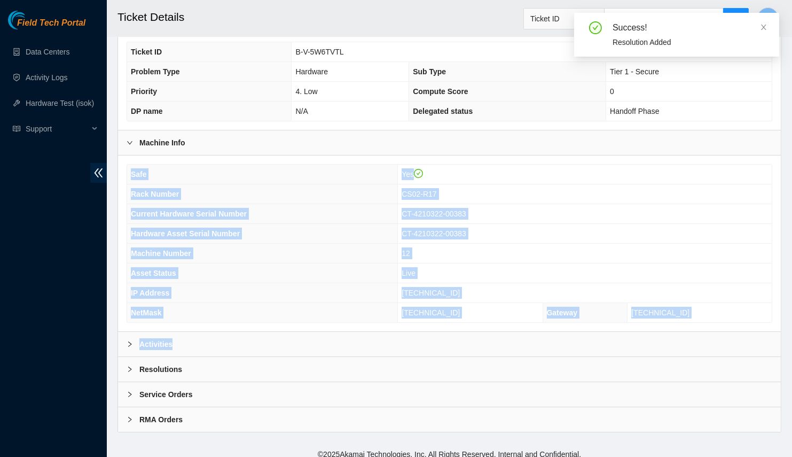
drag, startPoint x: 172, startPoint y: 323, endPoint x: 158, endPoint y: 335, distance: 18.5
click at [171, 324] on div "Data Center Info Data Center ID B-3-144LI67 Data Center Name CoreSite Data Cent…" at bounding box center [450, 158] width 664 height 547
click at [149, 340] on b "Activities" at bounding box center [155, 344] width 33 height 12
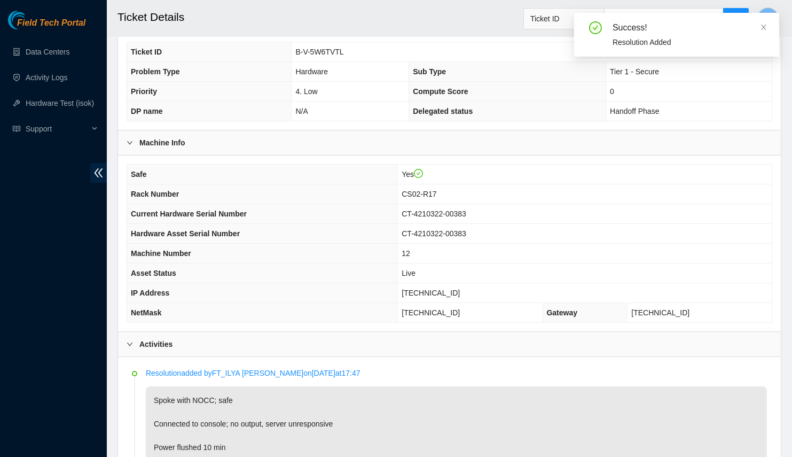
click at [106, 313] on div "Field Tech Portal Data Centers Activity Logs Hardware Test (isok) Support" at bounding box center [53, 234] width 107 height 446
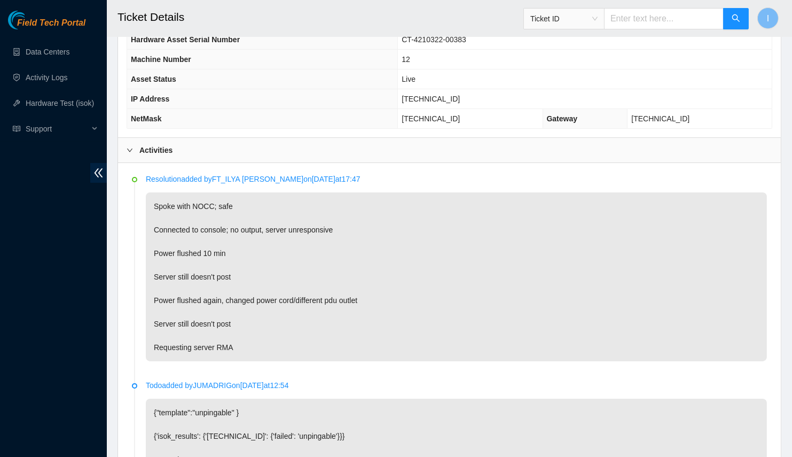
scroll to position [443, 0]
